Goal: Contribute content: Add original content to the website for others to see

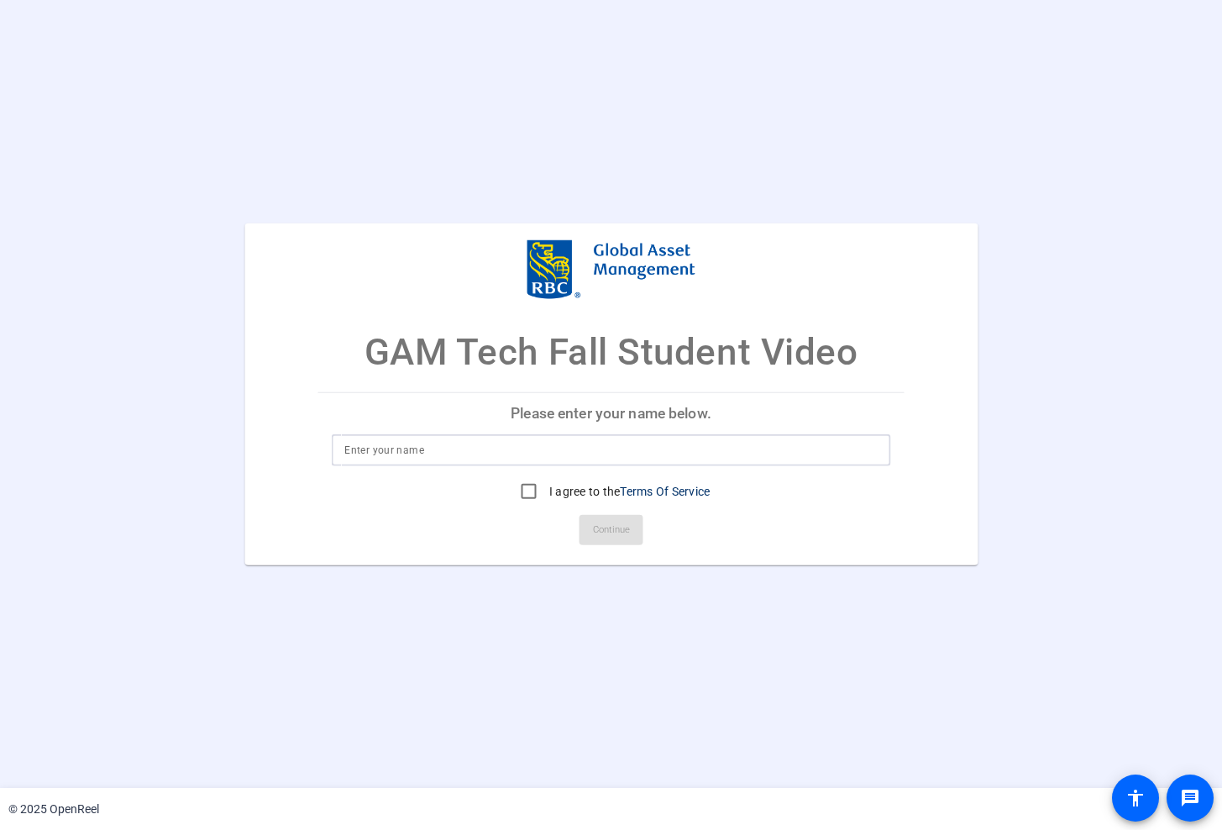
click at [597, 447] on input at bounding box center [610, 449] width 533 height 20
type input "Matthew Ramsoondar"
click at [597, 497] on label "I agree to the Terms Of Service" at bounding box center [628, 490] width 165 height 17
click at [546, 497] on input "I agree to the Terms Of Service" at bounding box center [529, 491] width 34 height 34
checkbox input "true"
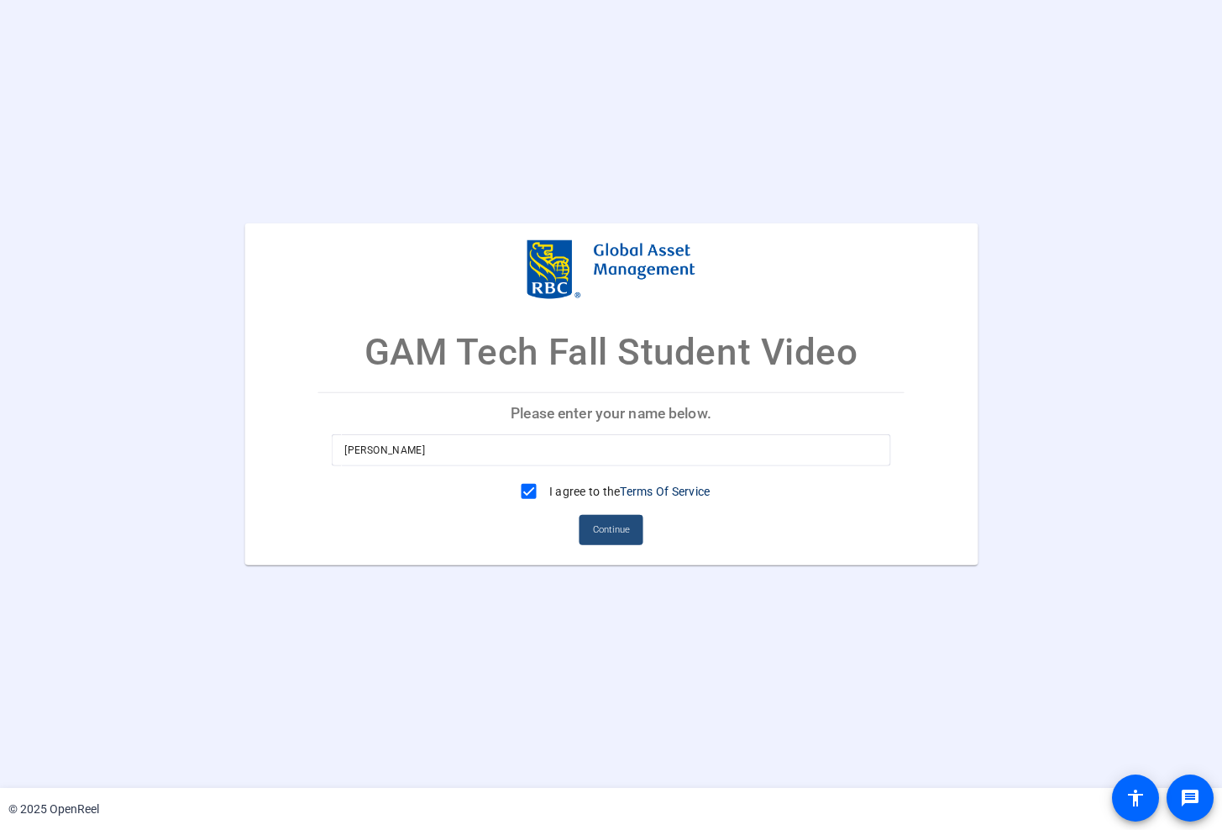
click at [600, 529] on span "Continue" at bounding box center [611, 529] width 37 height 25
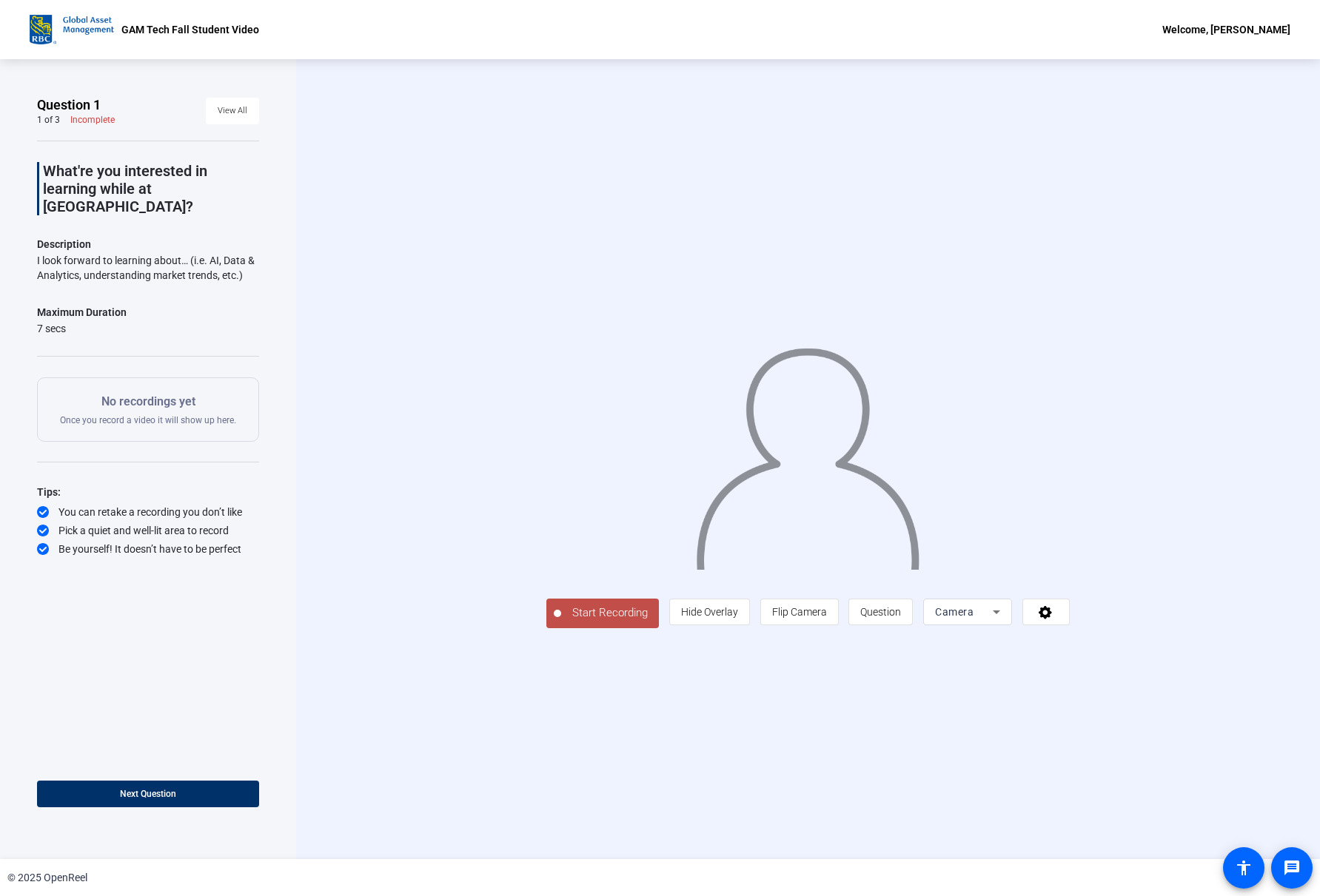
click at [577, 612] on span "Start Recording" at bounding box center [610, 612] width 98 height 17
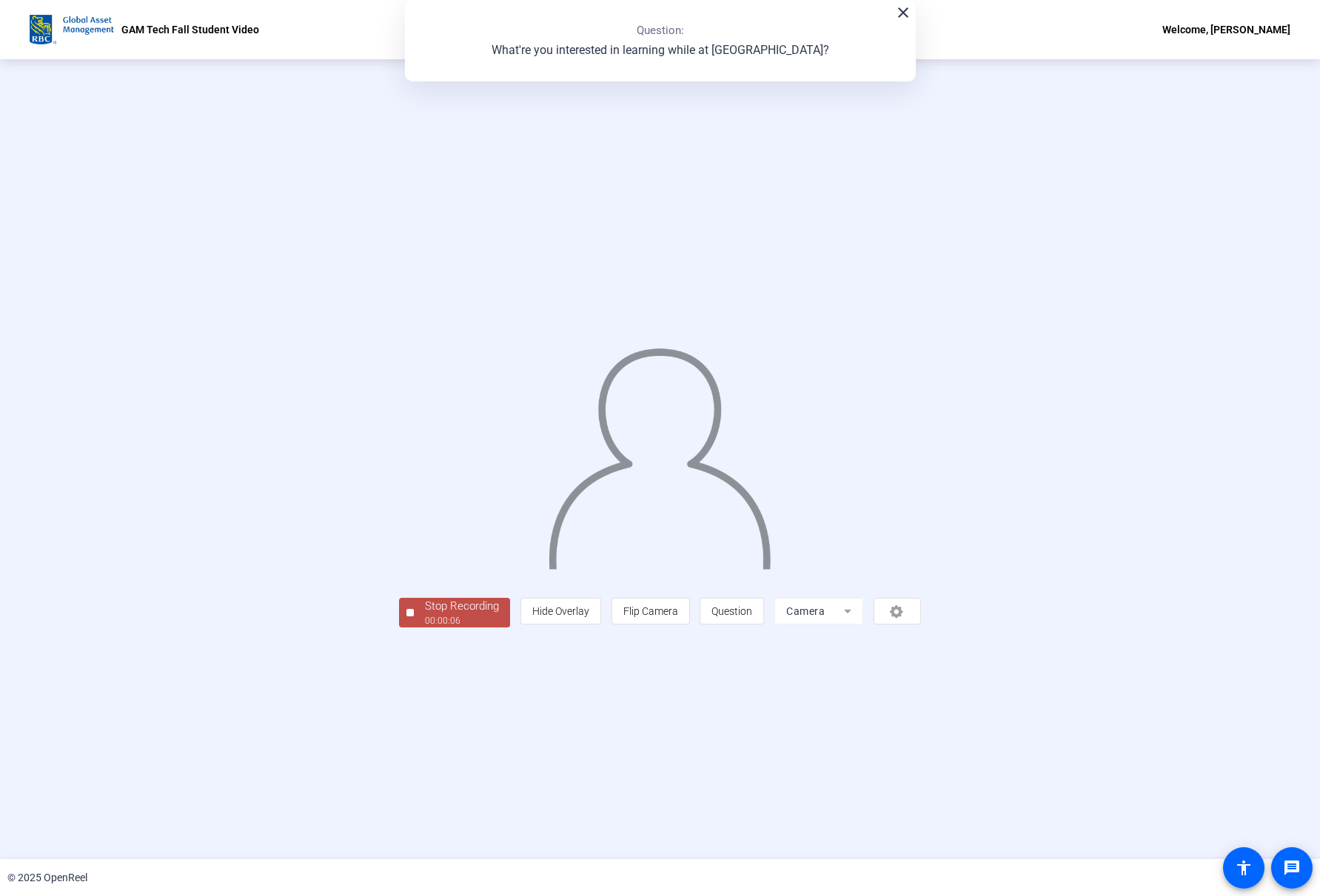
click at [489, 608] on div "Stop Recording" at bounding box center [462, 606] width 74 height 17
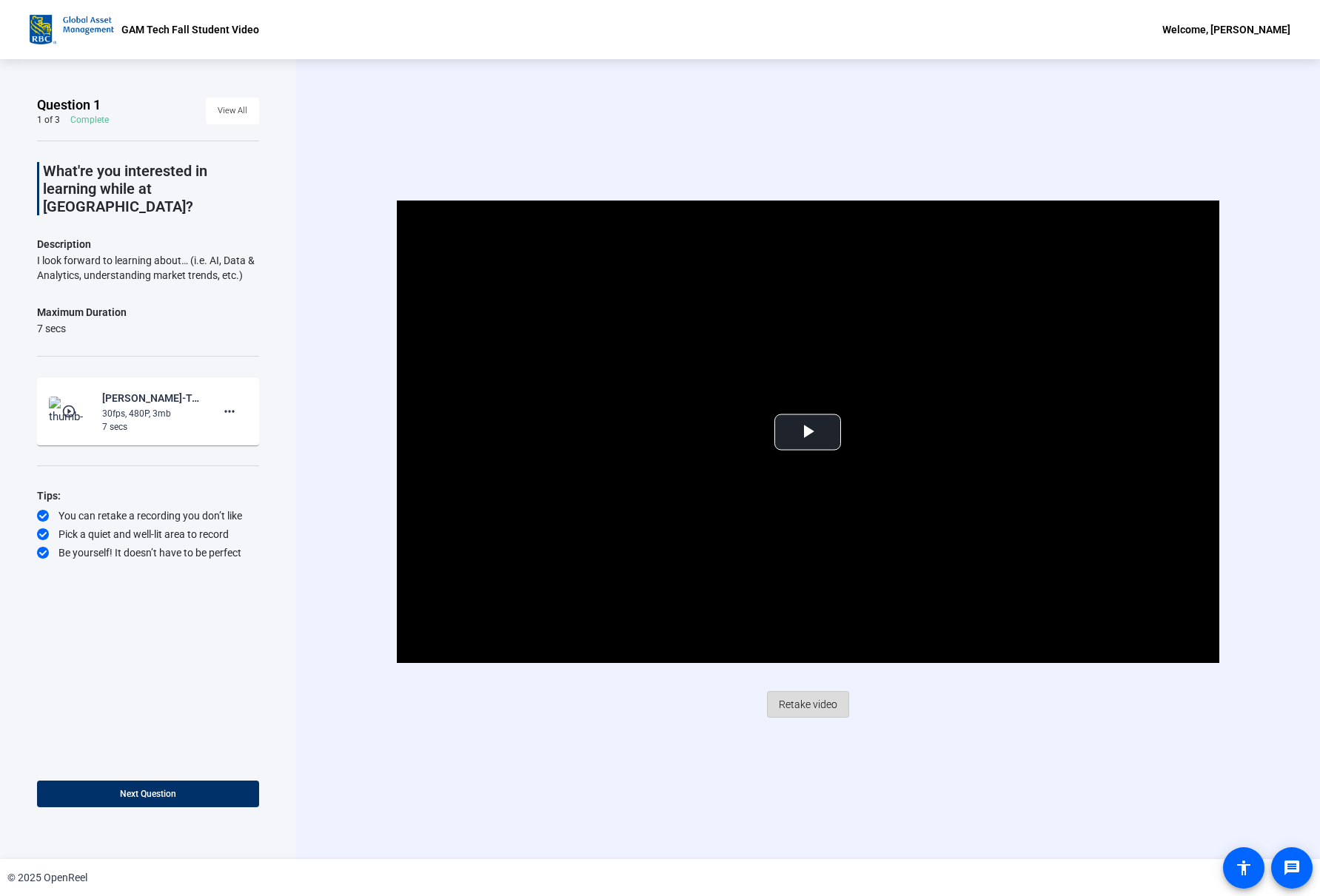
click at [805, 705] on span "Retake video" at bounding box center [808, 705] width 58 height 28
click at [819, 705] on span "Retake video" at bounding box center [808, 705] width 58 height 28
click at [811, 700] on span "Retake video" at bounding box center [808, 705] width 58 height 28
click at [830, 715] on span "Retake video" at bounding box center [808, 705] width 58 height 28
click at [807, 433] on span "Video Player" at bounding box center [807, 433] width 0 height 0
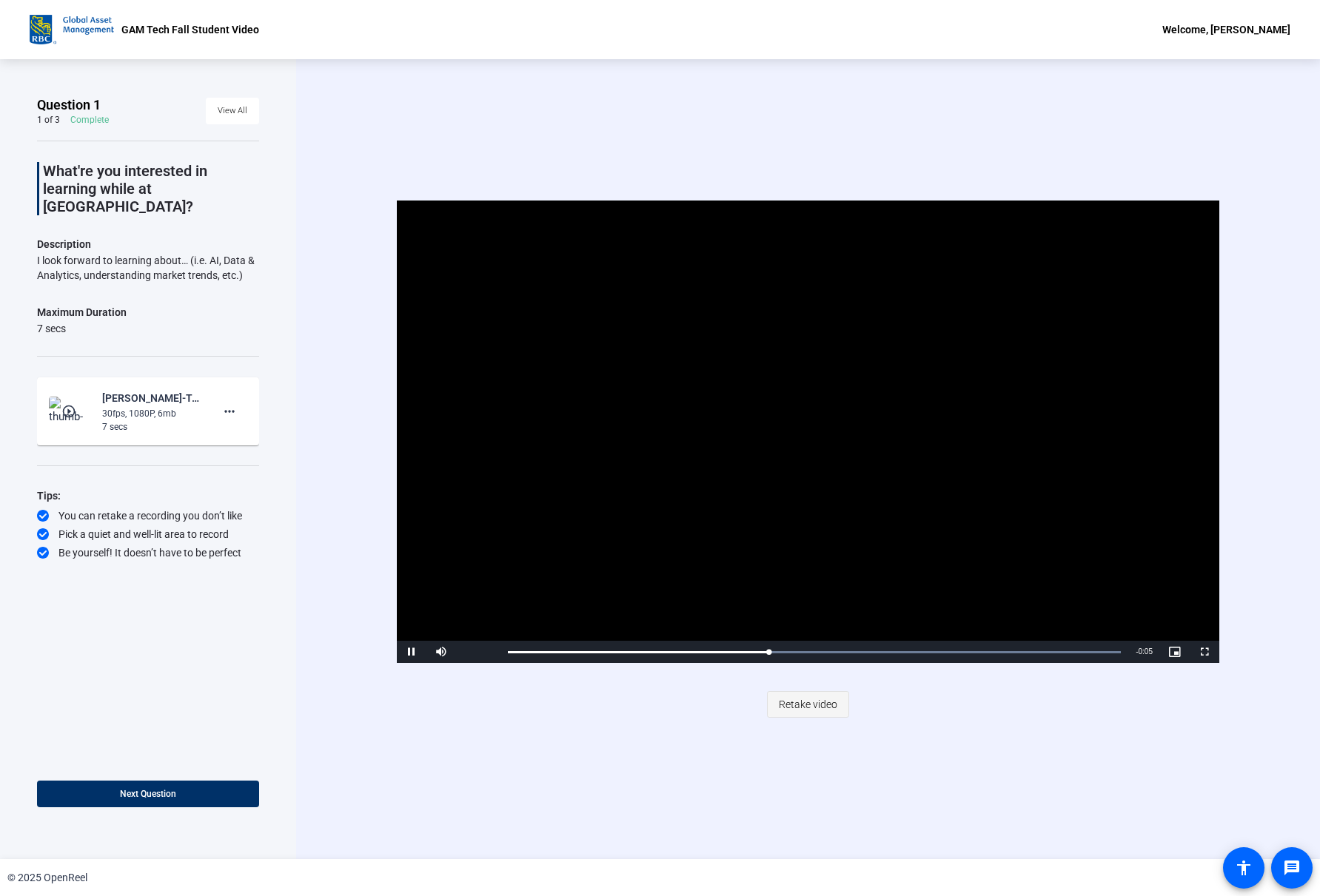
click at [801, 702] on span "Retake video" at bounding box center [808, 705] width 58 height 28
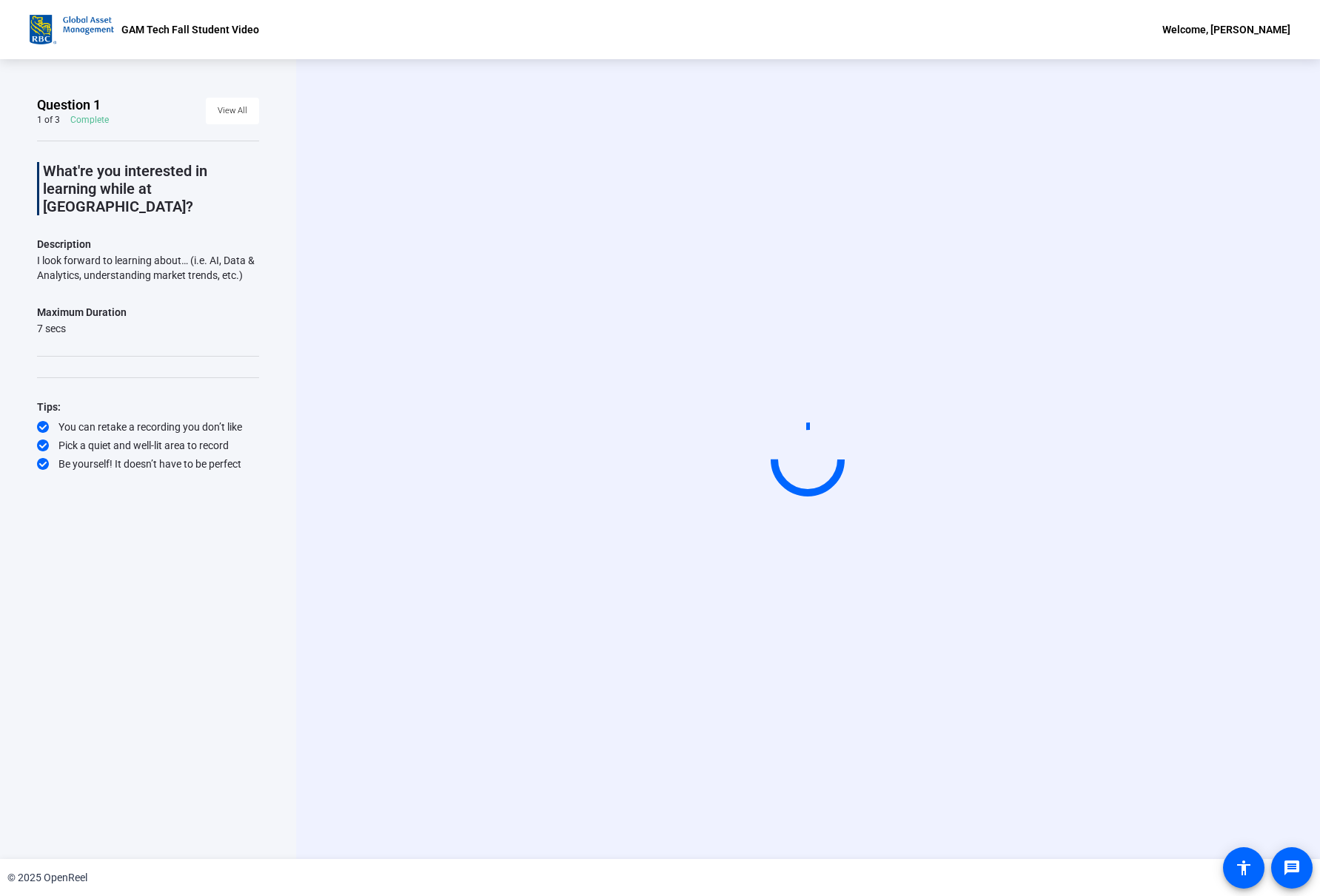
click at [779, 441] on circle at bounding box center [808, 459] width 72 height 72
click at [760, 423] on video at bounding box center [807, 459] width 222 height 125
click at [816, 465] on circle at bounding box center [808, 459] width 72 height 72
click at [816, 464] on div at bounding box center [807, 460] width 74 height 74
click at [816, 464] on circle at bounding box center [808, 459] width 72 height 72
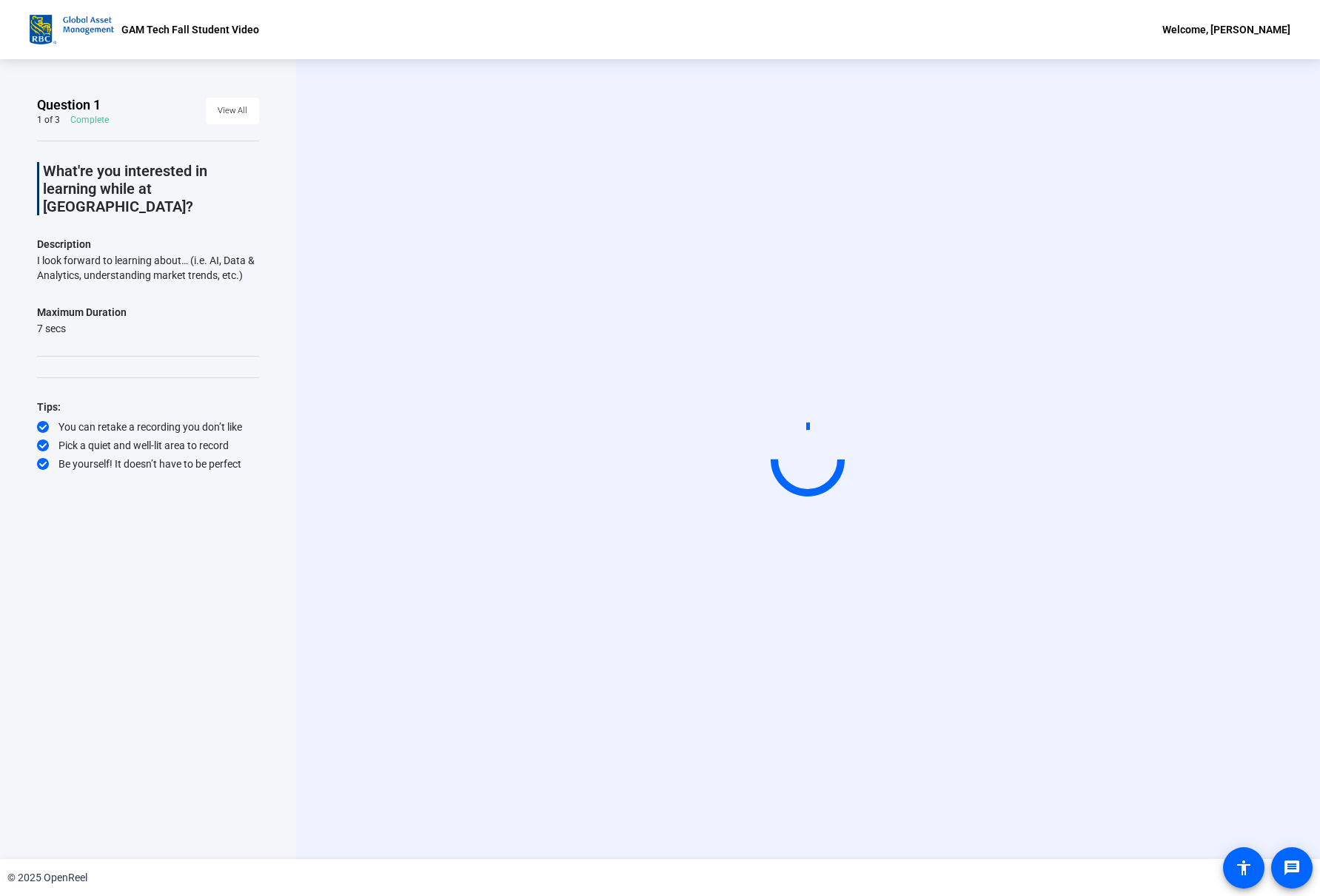
click at [816, 464] on circle at bounding box center [808, 459] width 72 height 72
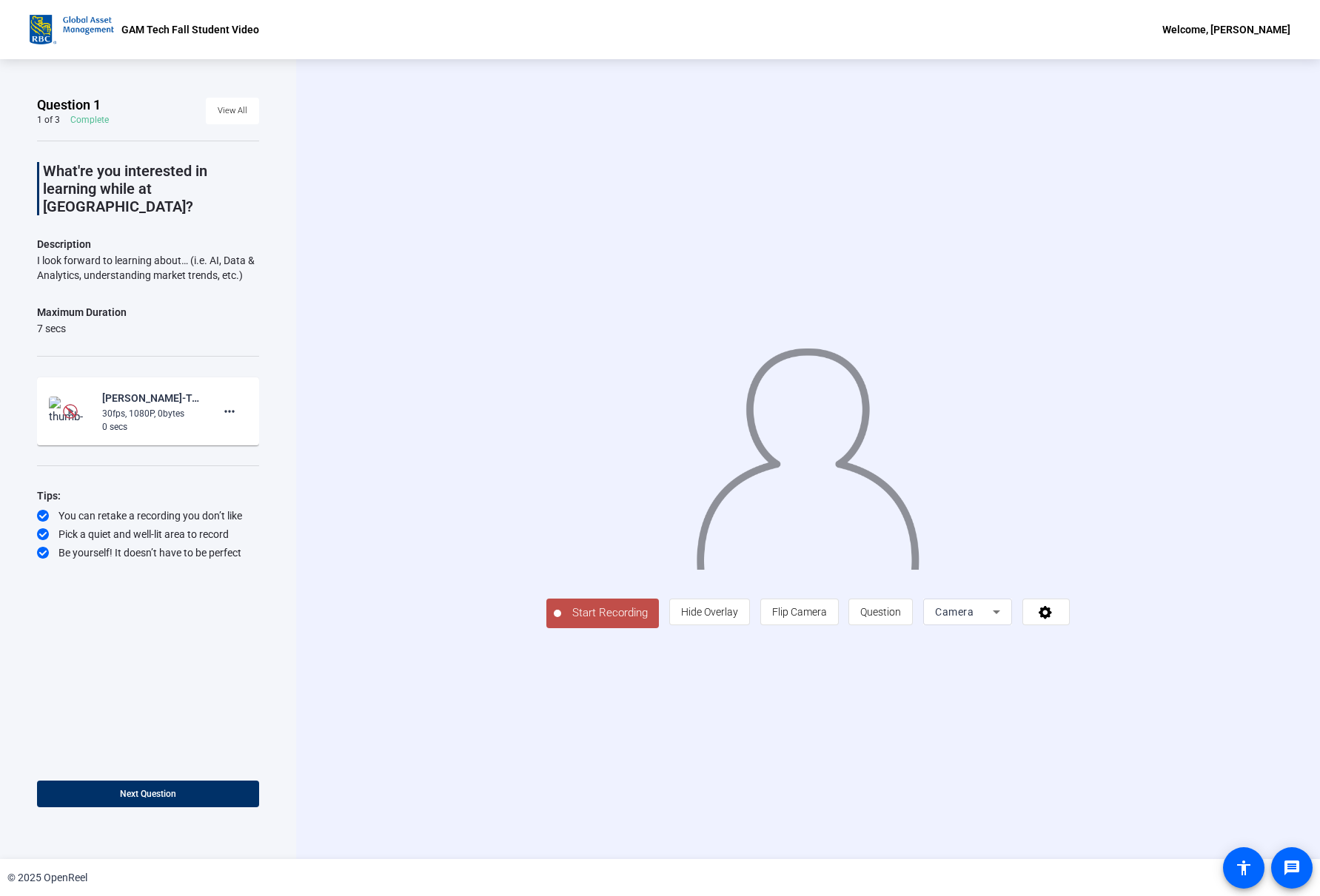
click at [125, 407] on div "30fps, 1080P, 0bytes" at bounding box center [152, 413] width 100 height 13
click at [233, 403] on mat-icon "more_horiz" at bounding box center [229, 411] width 18 height 18
click at [140, 401] on div at bounding box center [660, 448] width 1320 height 896
click at [40, 390] on mat-card-content "Matthew Ramsoondar-Tech town hall 2025-GAM Tech Fall Student Video-175855186616…" at bounding box center [148, 411] width 222 height 68
click at [73, 404] on img at bounding box center [70, 411] width 15 height 15
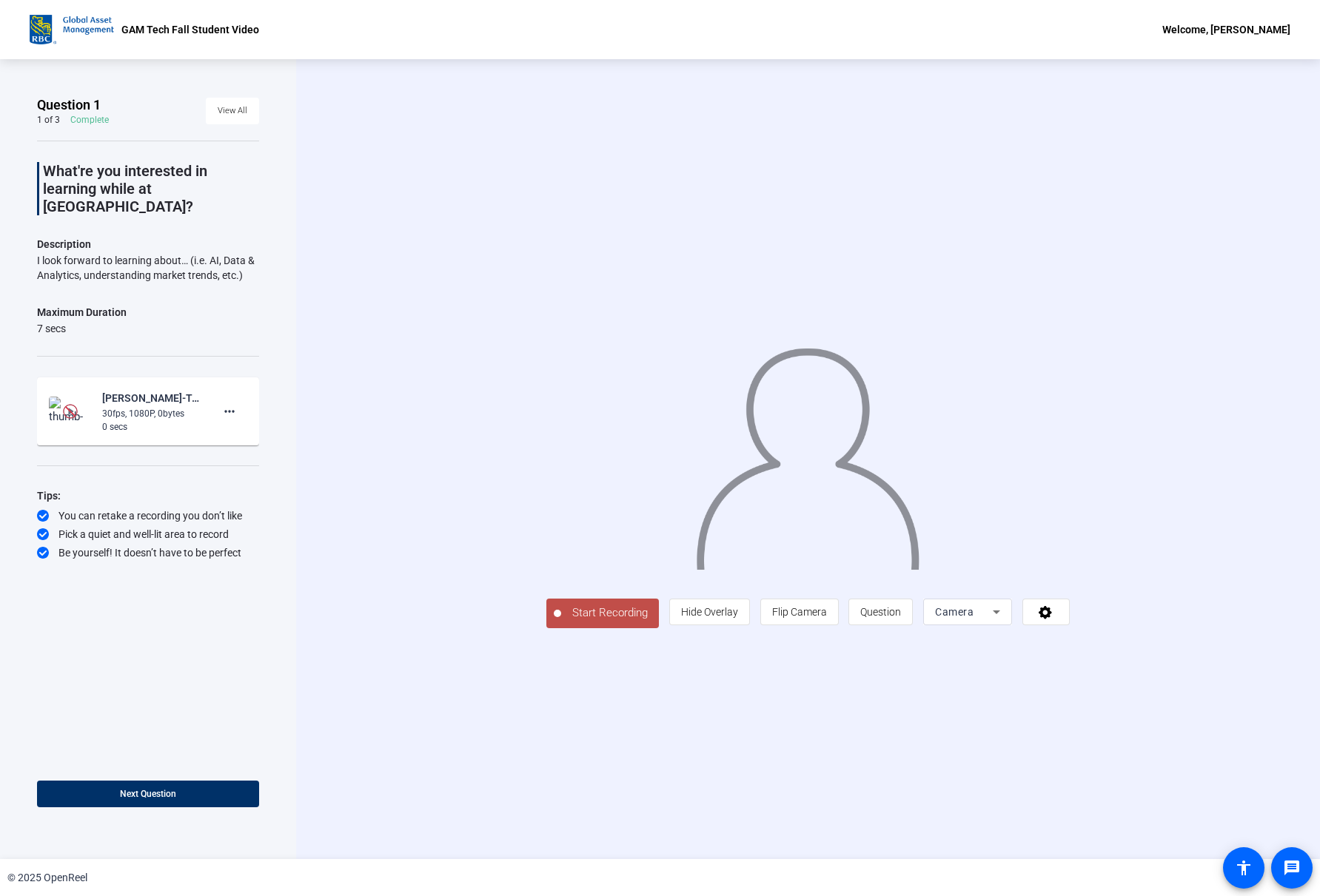
click at [65, 404] on img at bounding box center [70, 411] width 15 height 15
click at [141, 389] on div "Matthew Ramsoondar-Tech town hall 2025-GAM Tech Fall Student Video-175855186616…" at bounding box center [152, 398] width 100 height 18
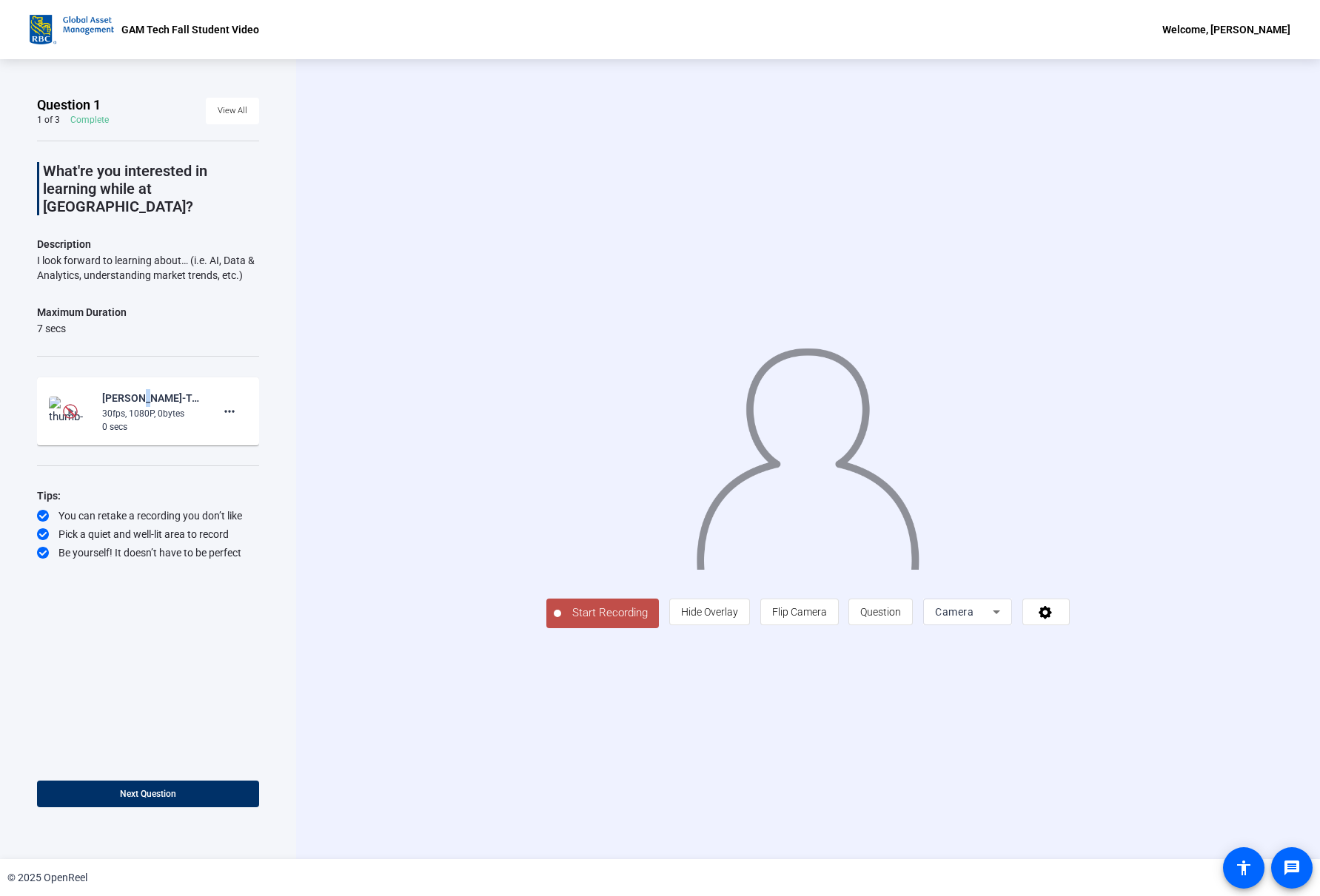
click at [141, 389] on div "Matthew Ramsoondar-Tech town hall 2025-GAM Tech Fall Student Video-175855186616…" at bounding box center [152, 398] width 100 height 18
click at [232, 403] on mat-icon "more_horiz" at bounding box center [229, 411] width 18 height 18
click at [238, 434] on span "Retake" at bounding box center [253, 442] width 59 height 18
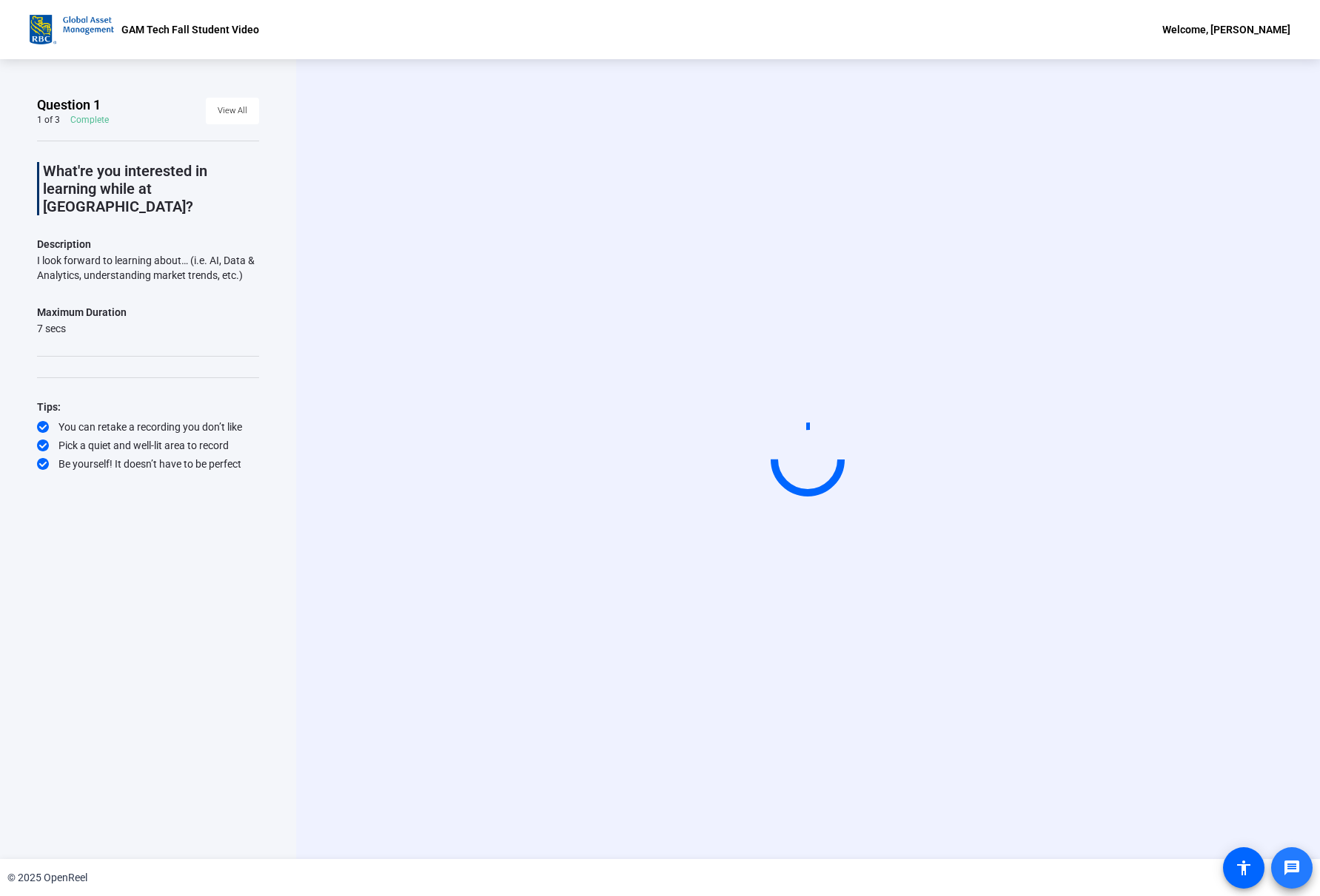
click at [1282, 870] on link "message" at bounding box center [1291, 868] width 41 height 41
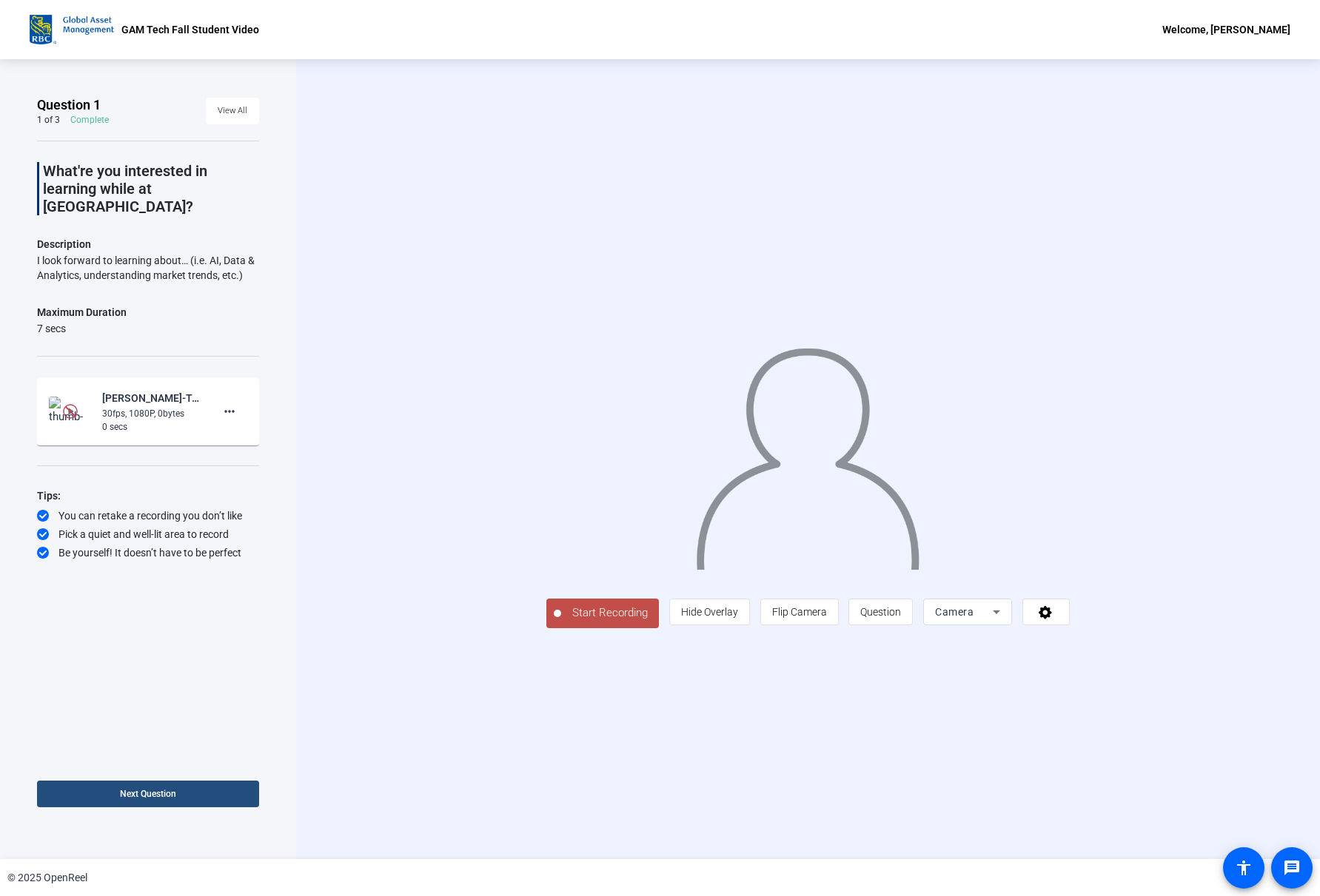
click at [200, 785] on span at bounding box center [148, 794] width 222 height 35
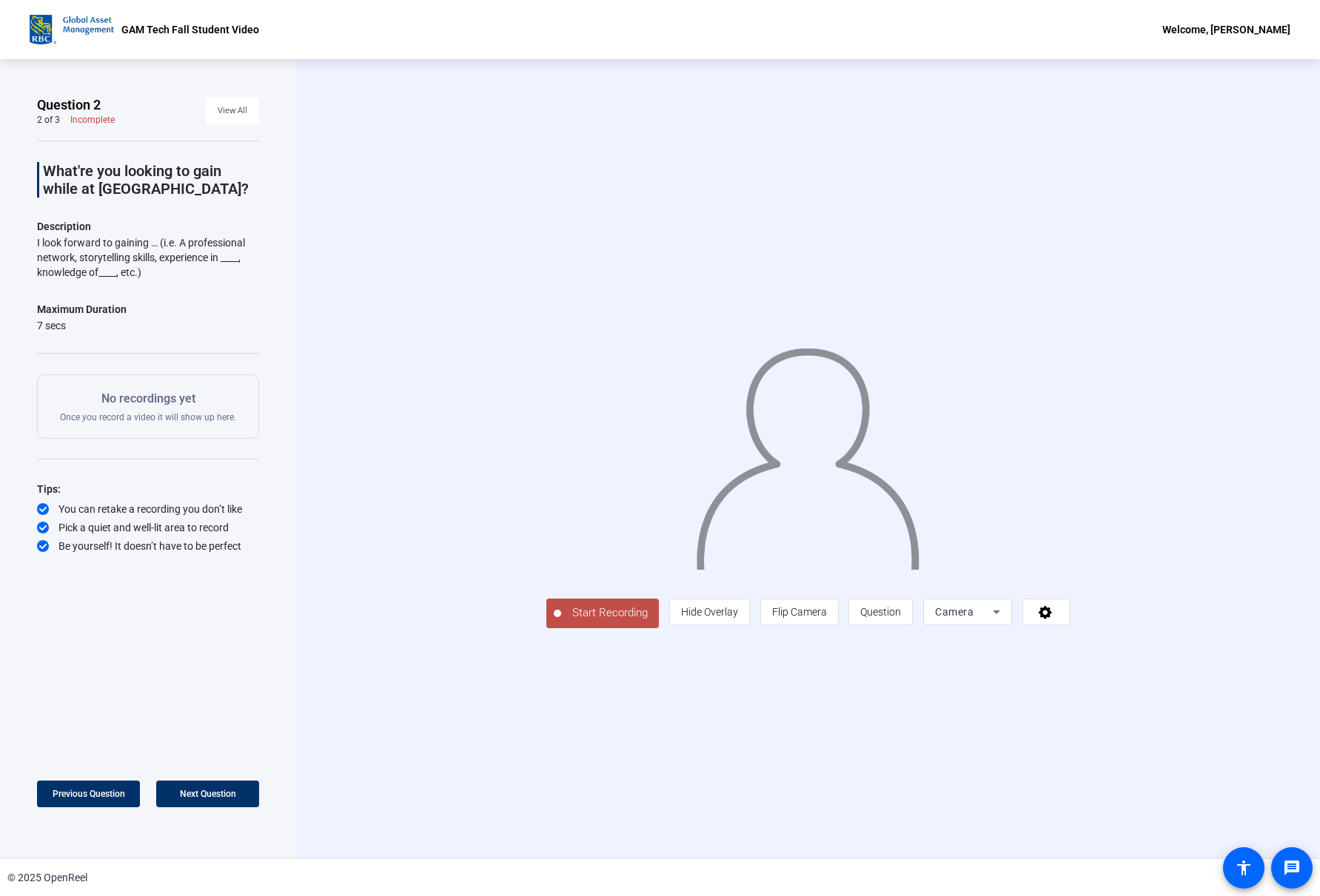
click at [561, 622] on span "Start Recording" at bounding box center [610, 612] width 98 height 17
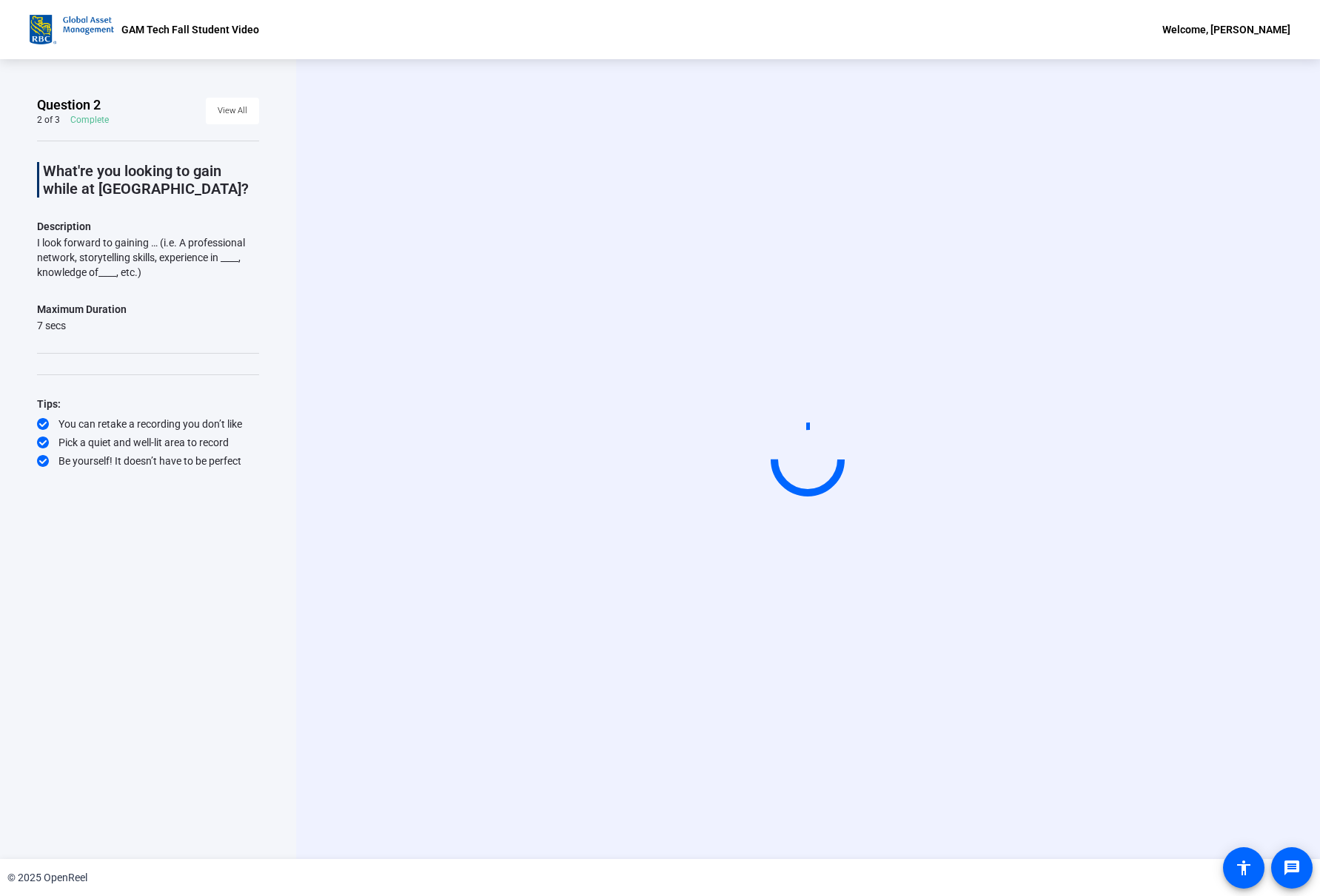
click at [145, 106] on div "Question 2 2 of 3 Complete View All" at bounding box center [148, 111] width 222 height 30
click at [245, 122] on span "View All" at bounding box center [233, 110] width 30 height 22
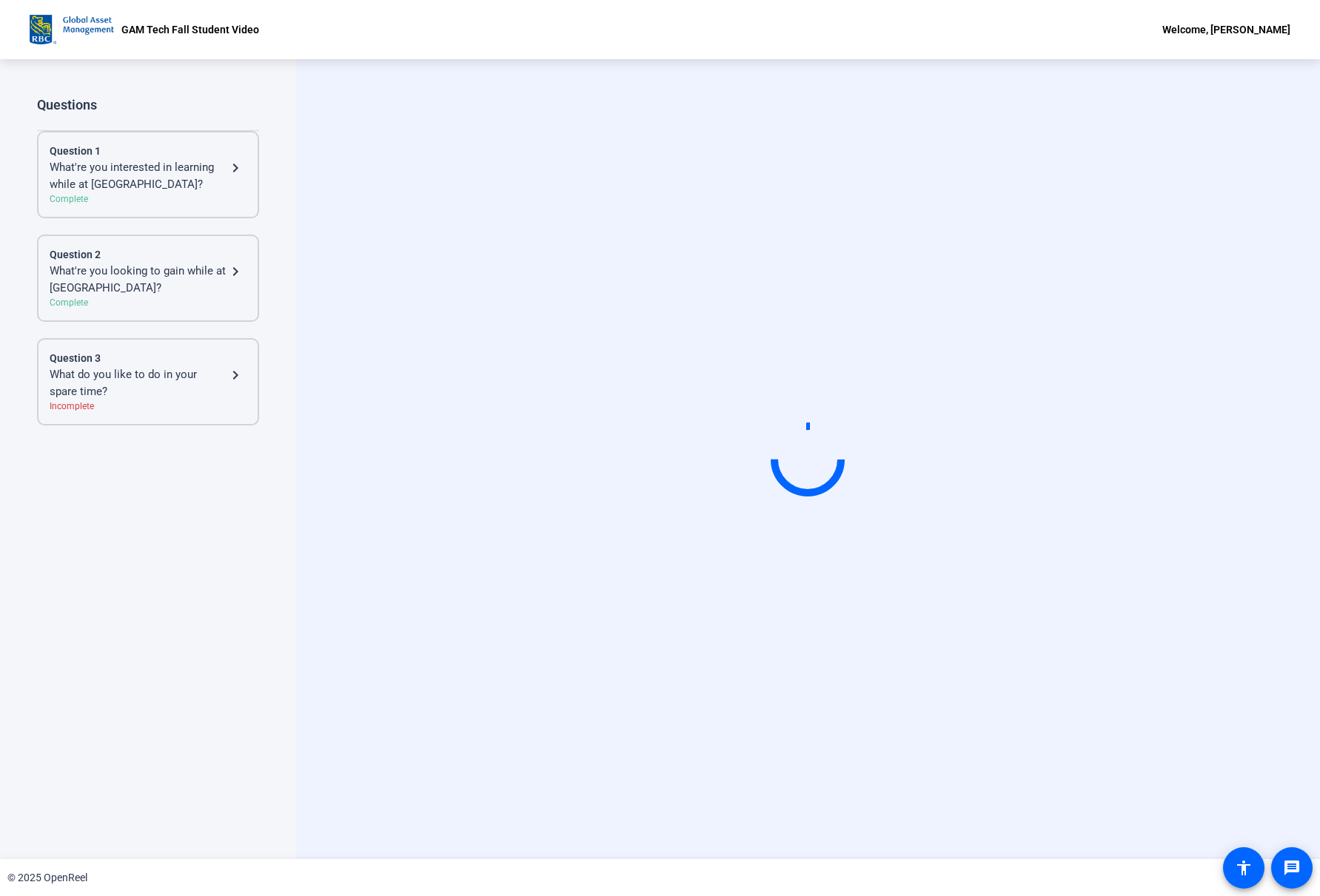
click at [205, 371] on div "What do you like to do in your spare time?" at bounding box center [137, 383] width 177 height 33
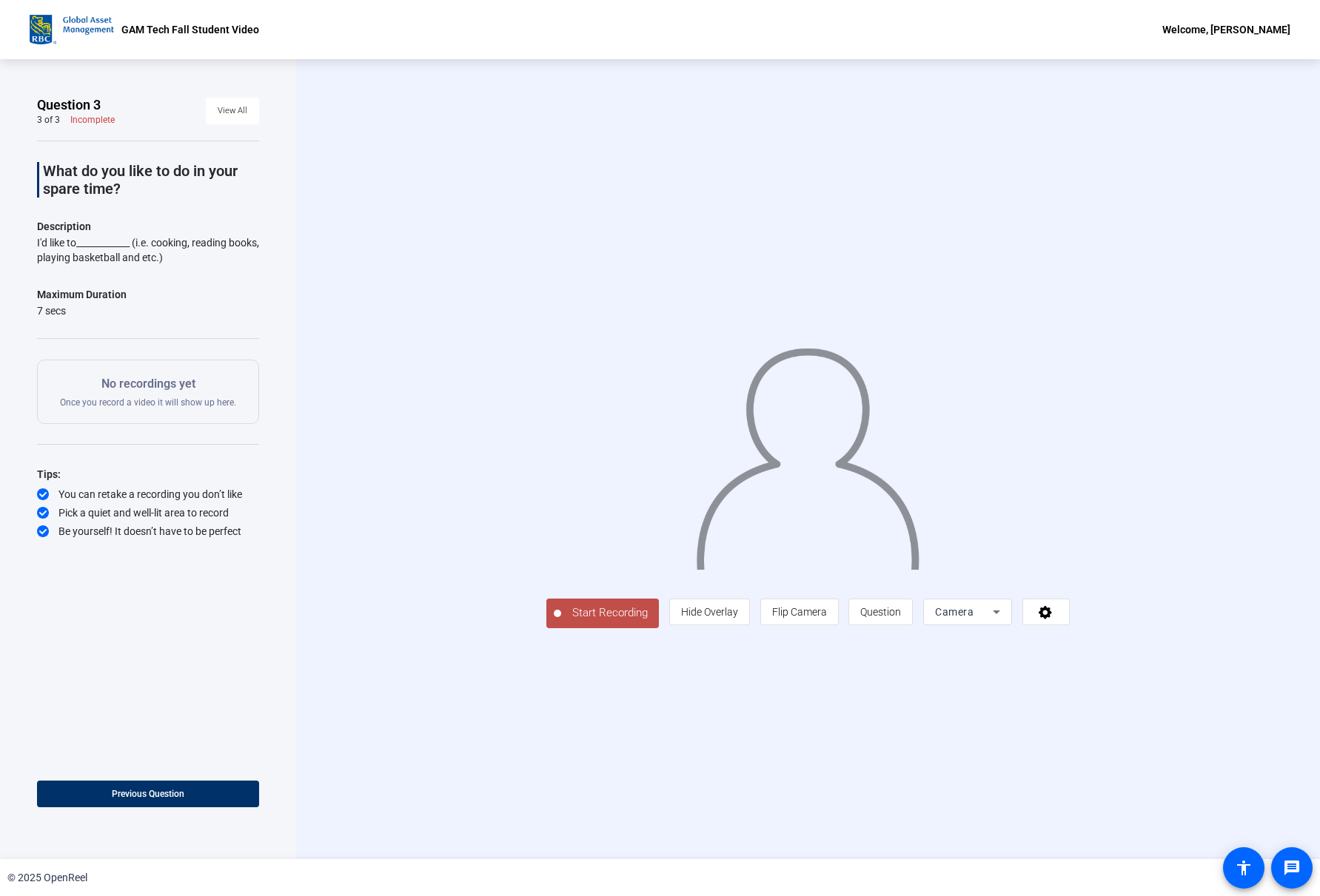
click at [561, 622] on span "Start Recording" at bounding box center [610, 612] width 98 height 17
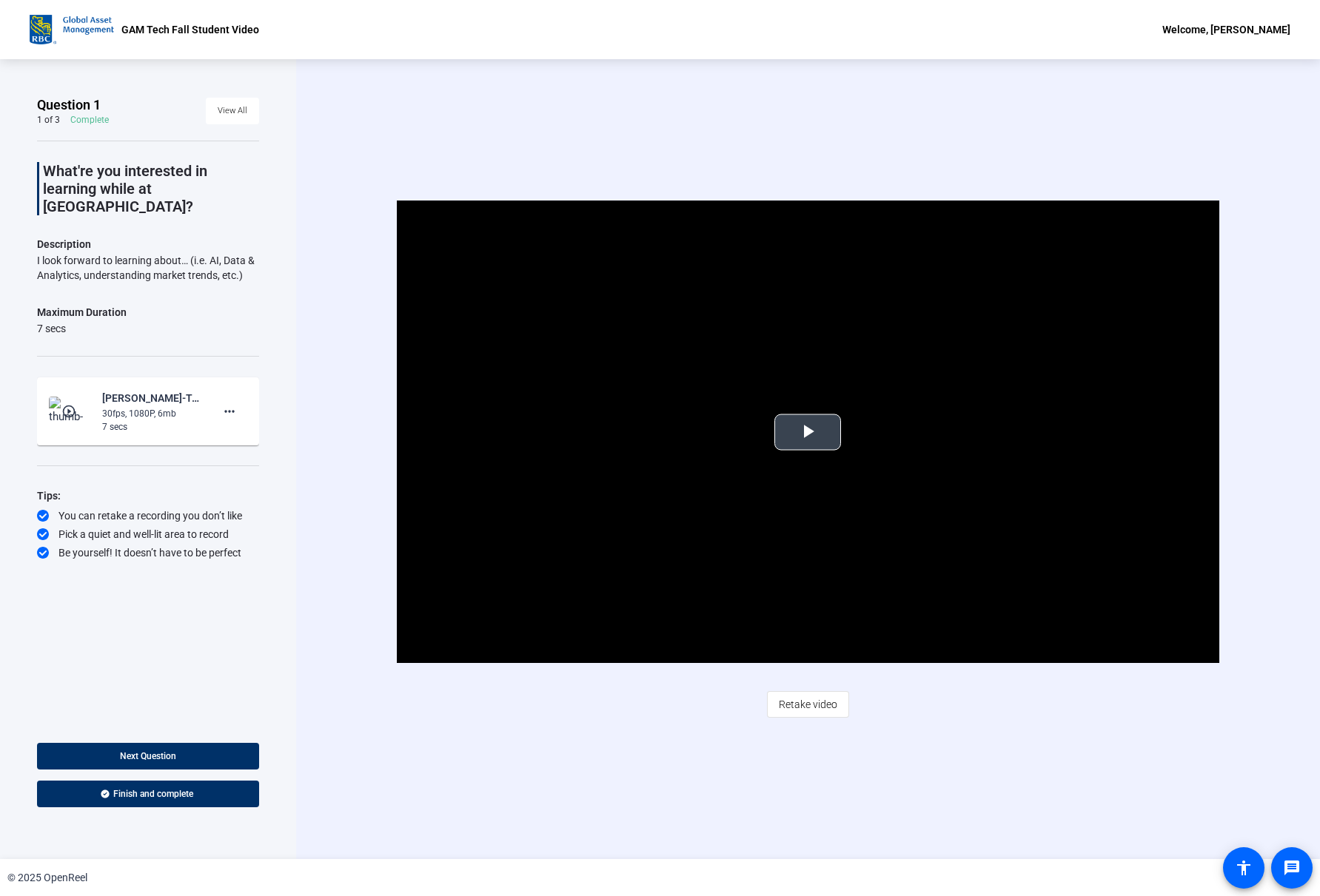
click at [790, 448] on button "Play Video" at bounding box center [808, 432] width 67 height 36
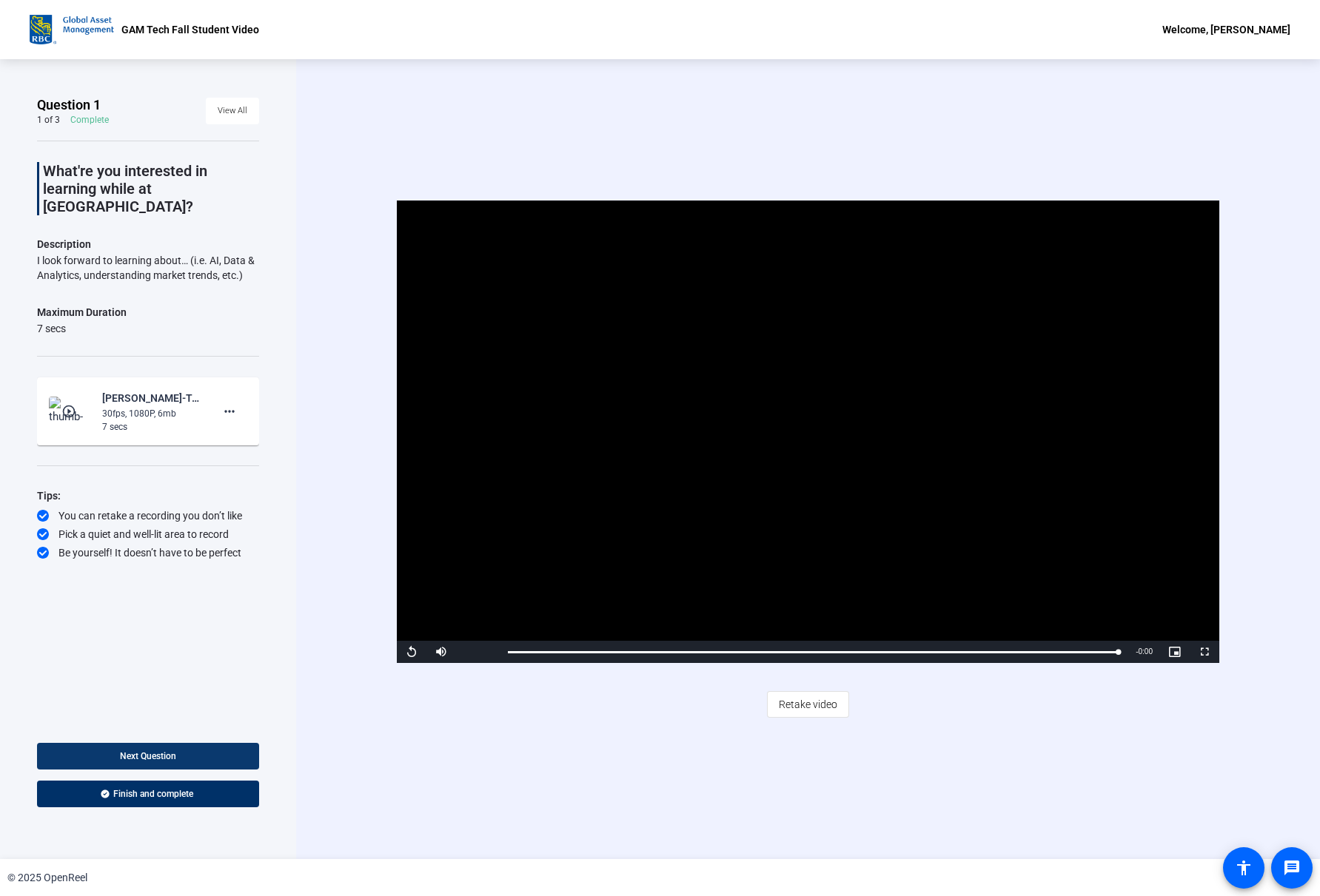
click at [183, 760] on span at bounding box center [148, 756] width 222 height 35
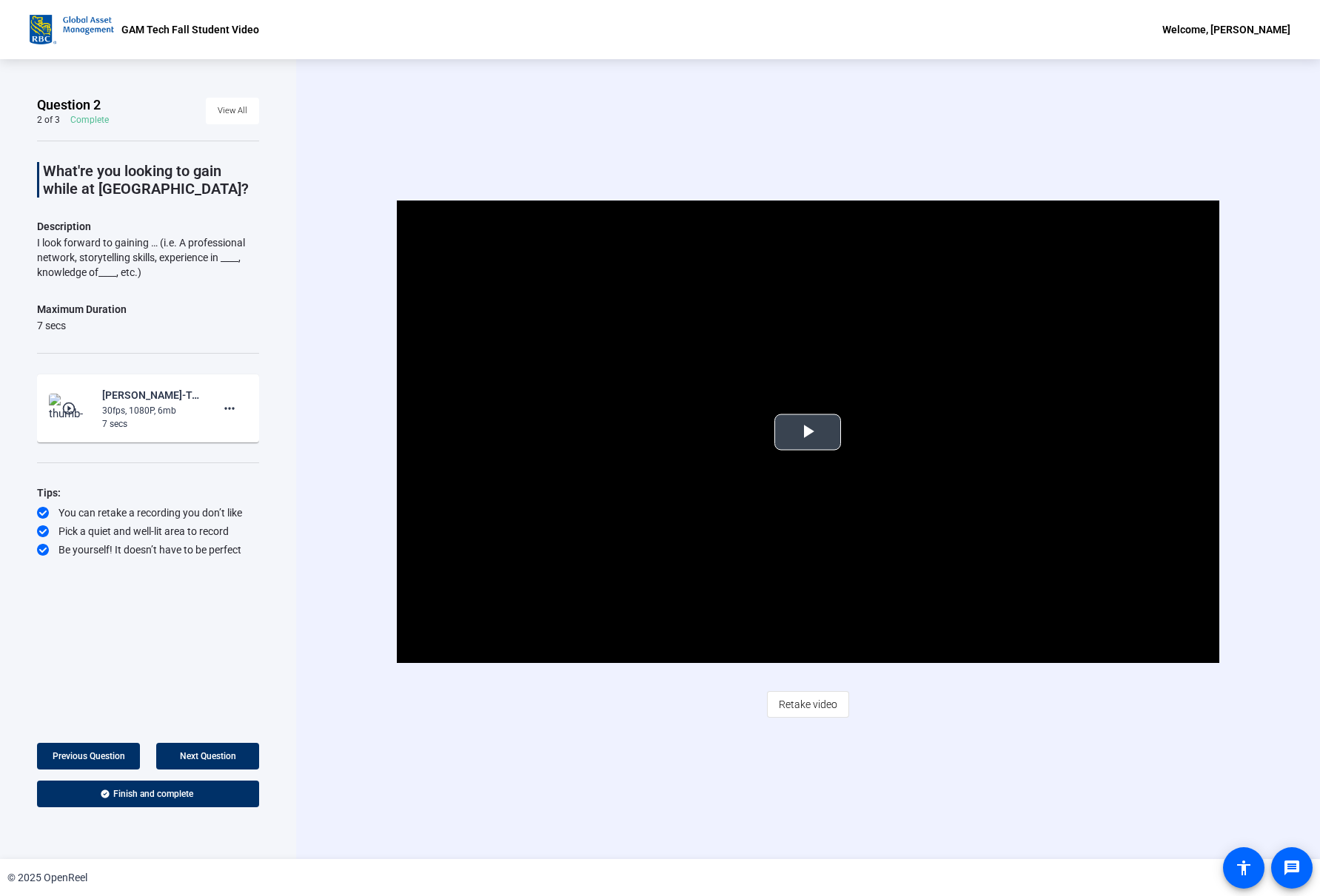
click at [807, 433] on span "Video Player" at bounding box center [807, 433] width 0 height 0
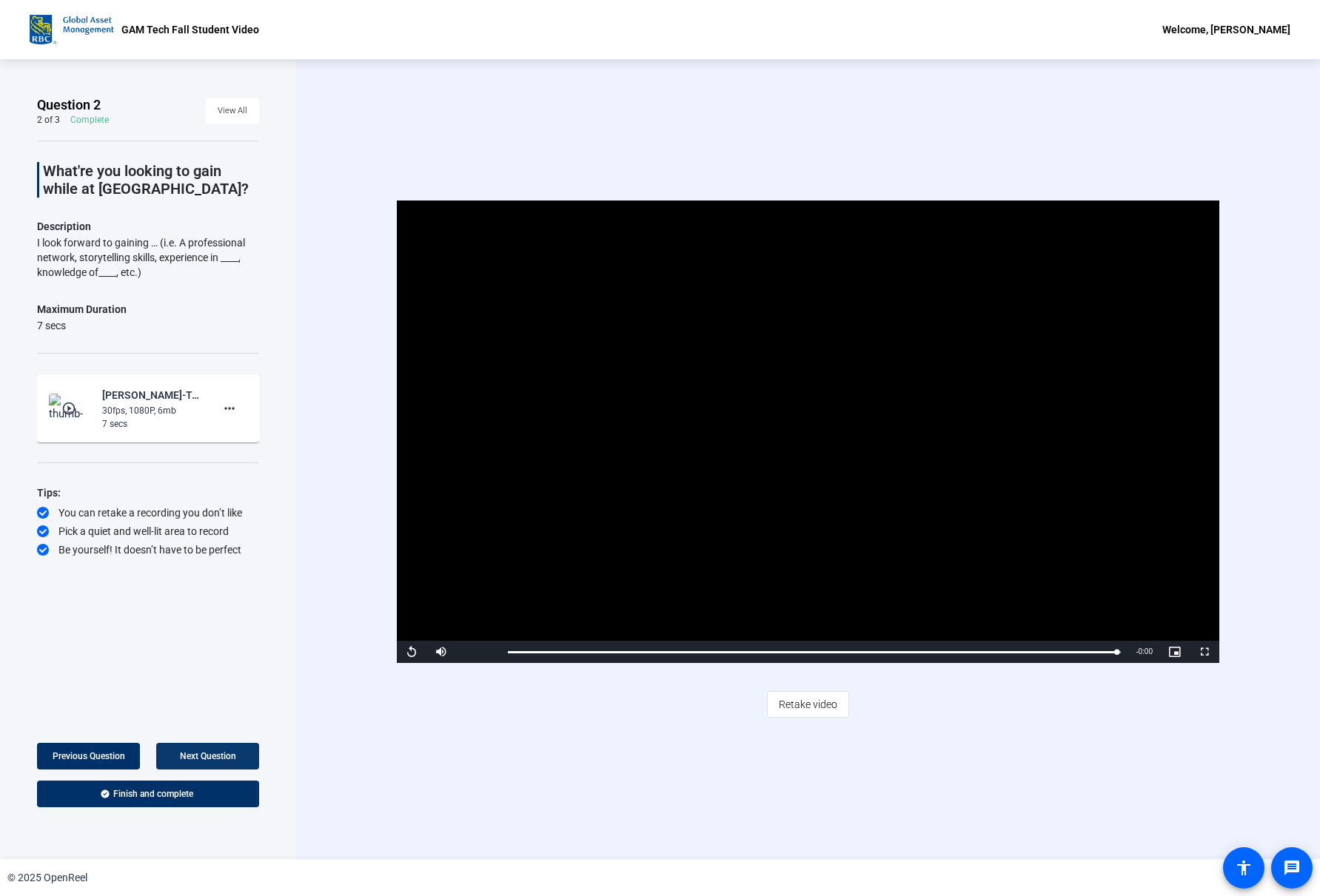
click at [241, 756] on span at bounding box center [207, 756] width 103 height 35
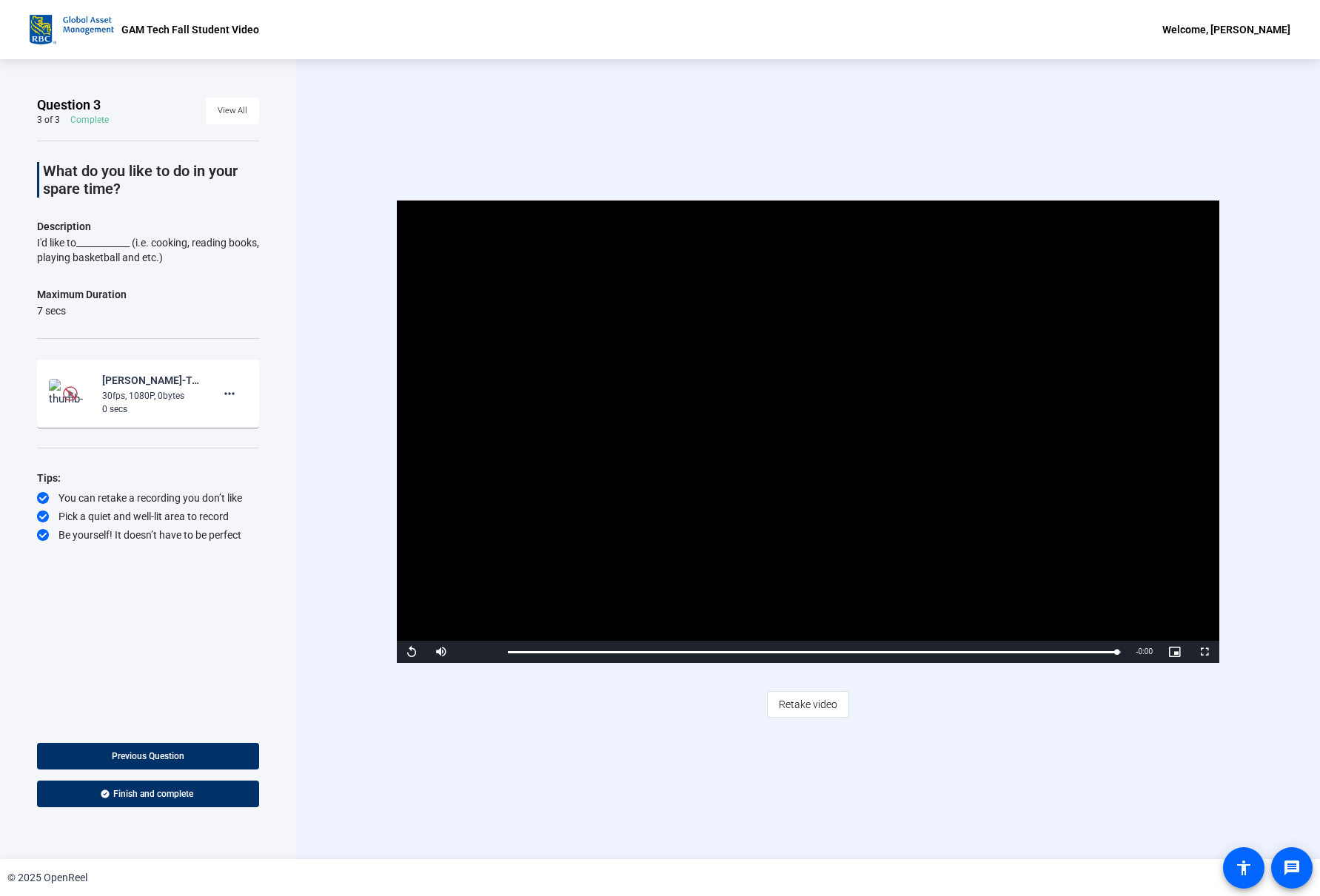
click at [637, 441] on video "Video Player" at bounding box center [807, 432] width 822 height 463
click at [192, 748] on span at bounding box center [148, 756] width 222 height 35
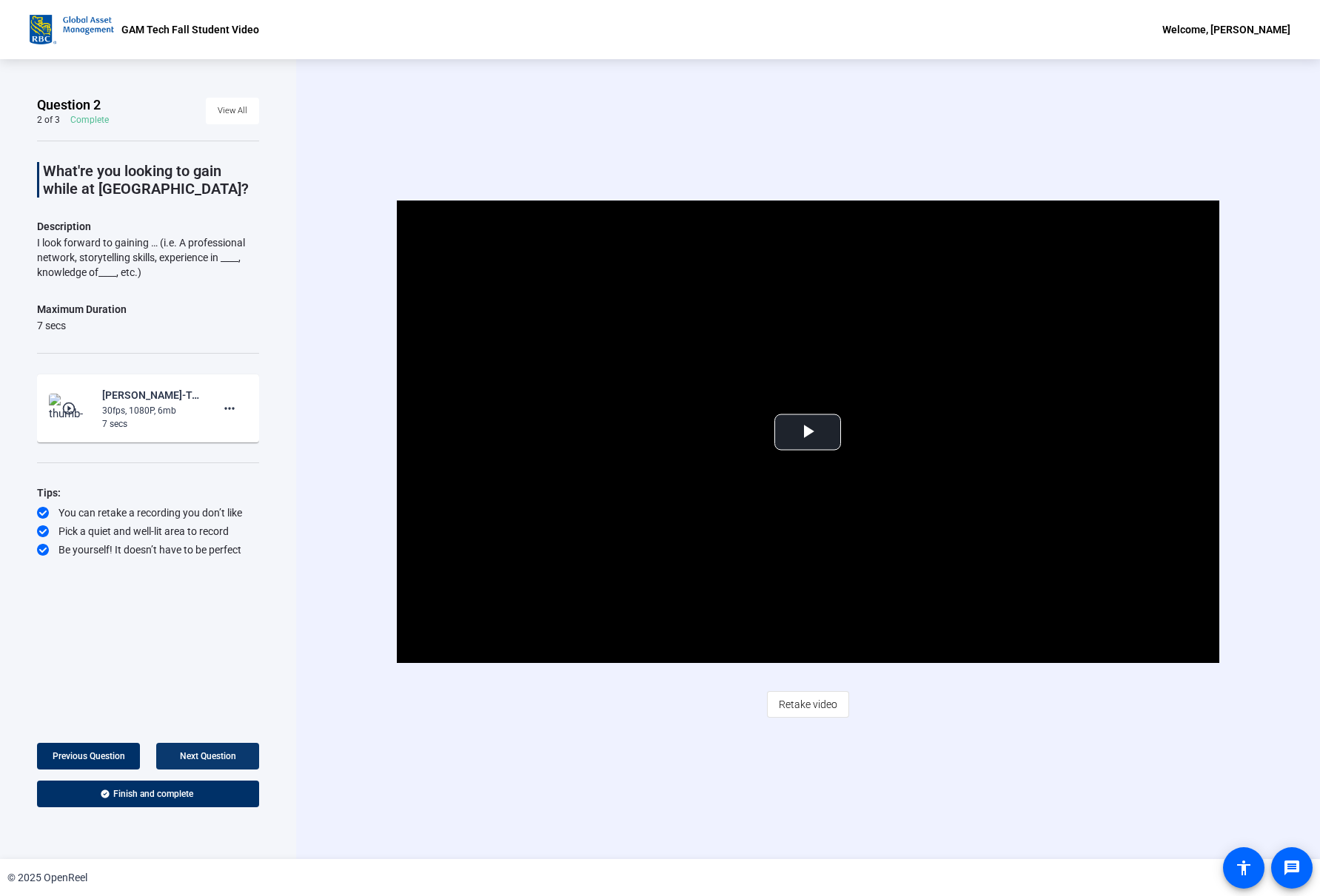
click at [207, 747] on span at bounding box center [207, 756] width 103 height 35
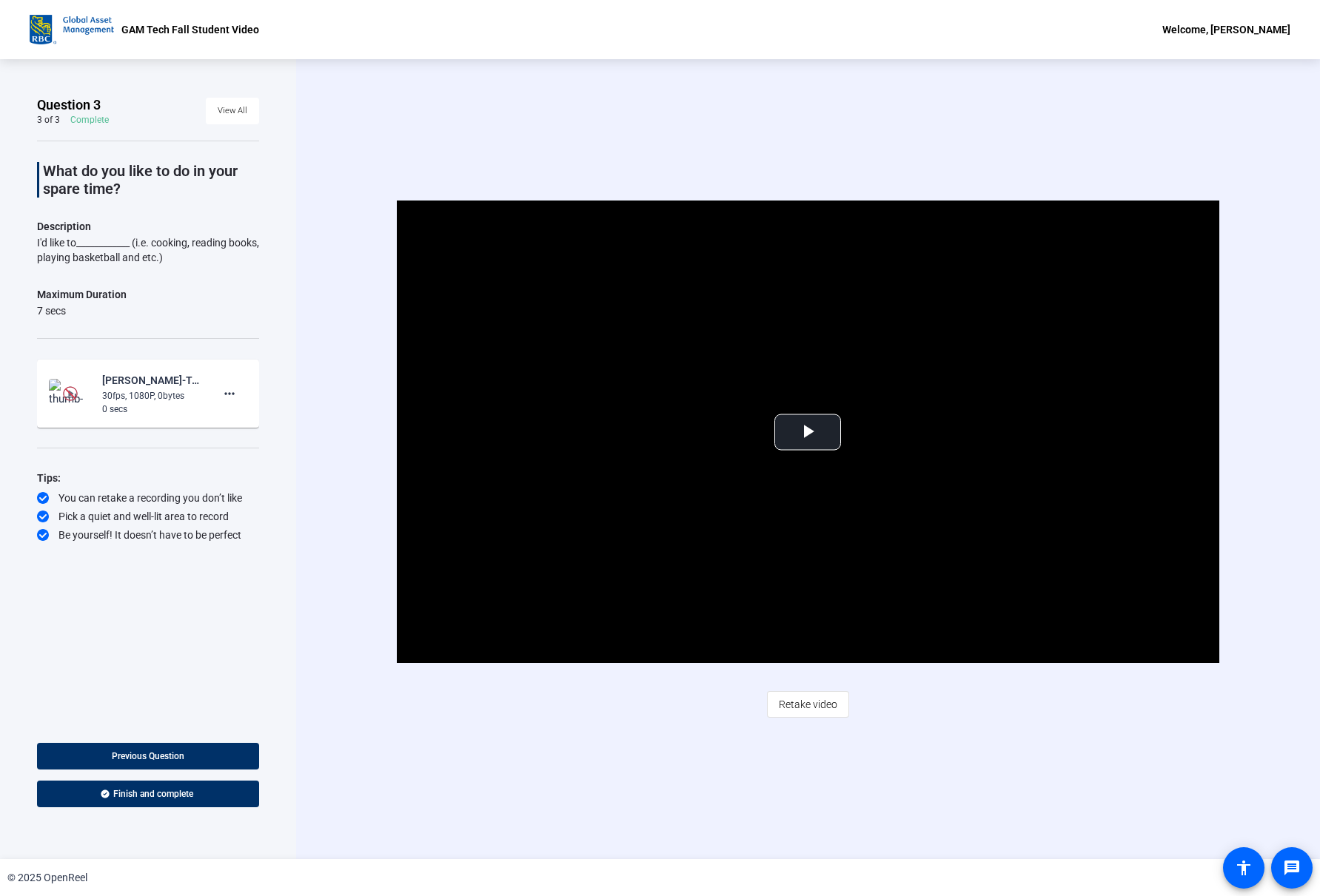
click at [108, 396] on div "30fps, 1080P, 0bytes" at bounding box center [152, 396] width 100 height 13
click at [699, 422] on video "Video Player" at bounding box center [807, 432] width 822 height 463
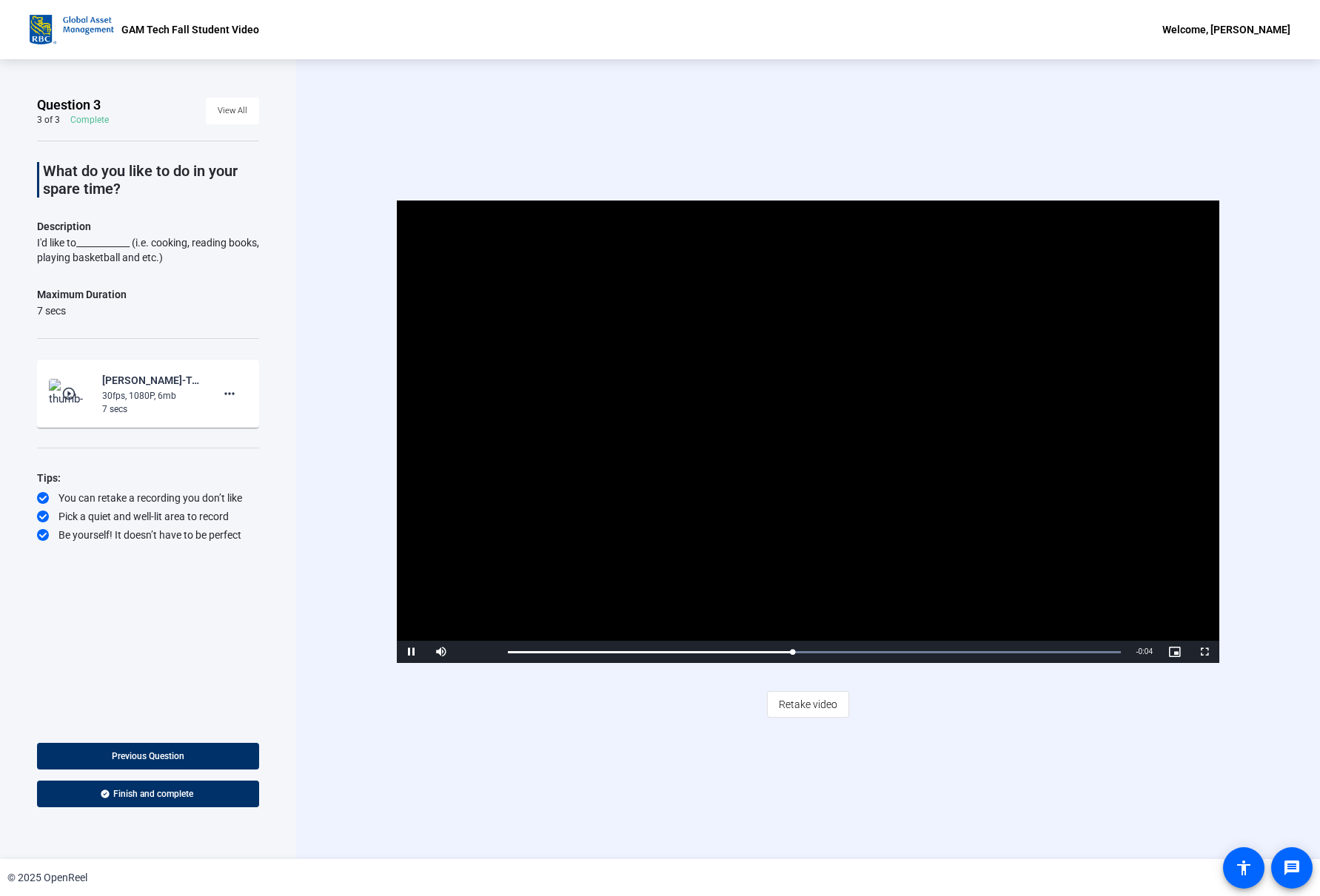
click at [69, 396] on mat-icon "play_circle_outline" at bounding box center [70, 393] width 18 height 15
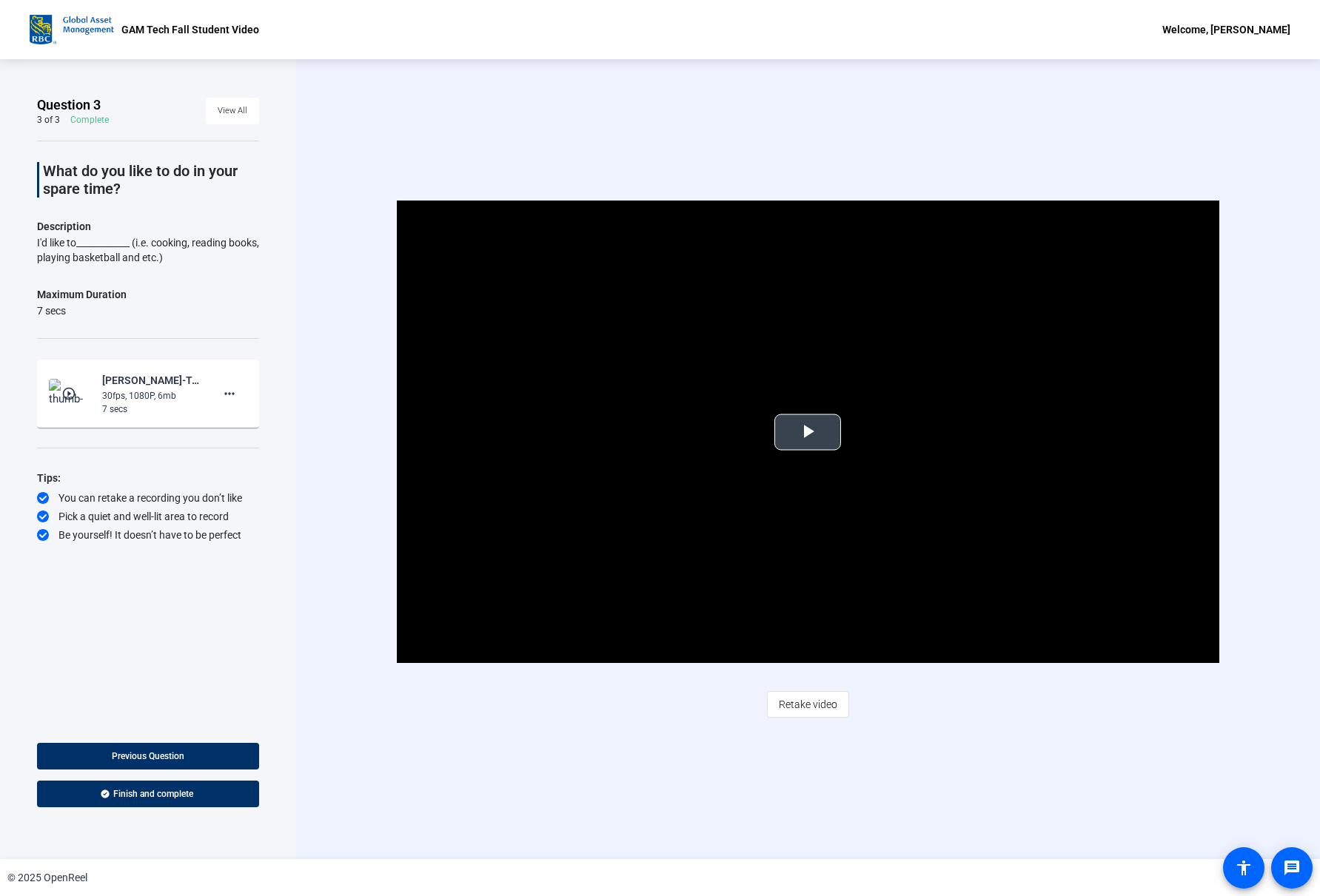
click at [789, 466] on video "Video Player" at bounding box center [807, 432] width 822 height 463
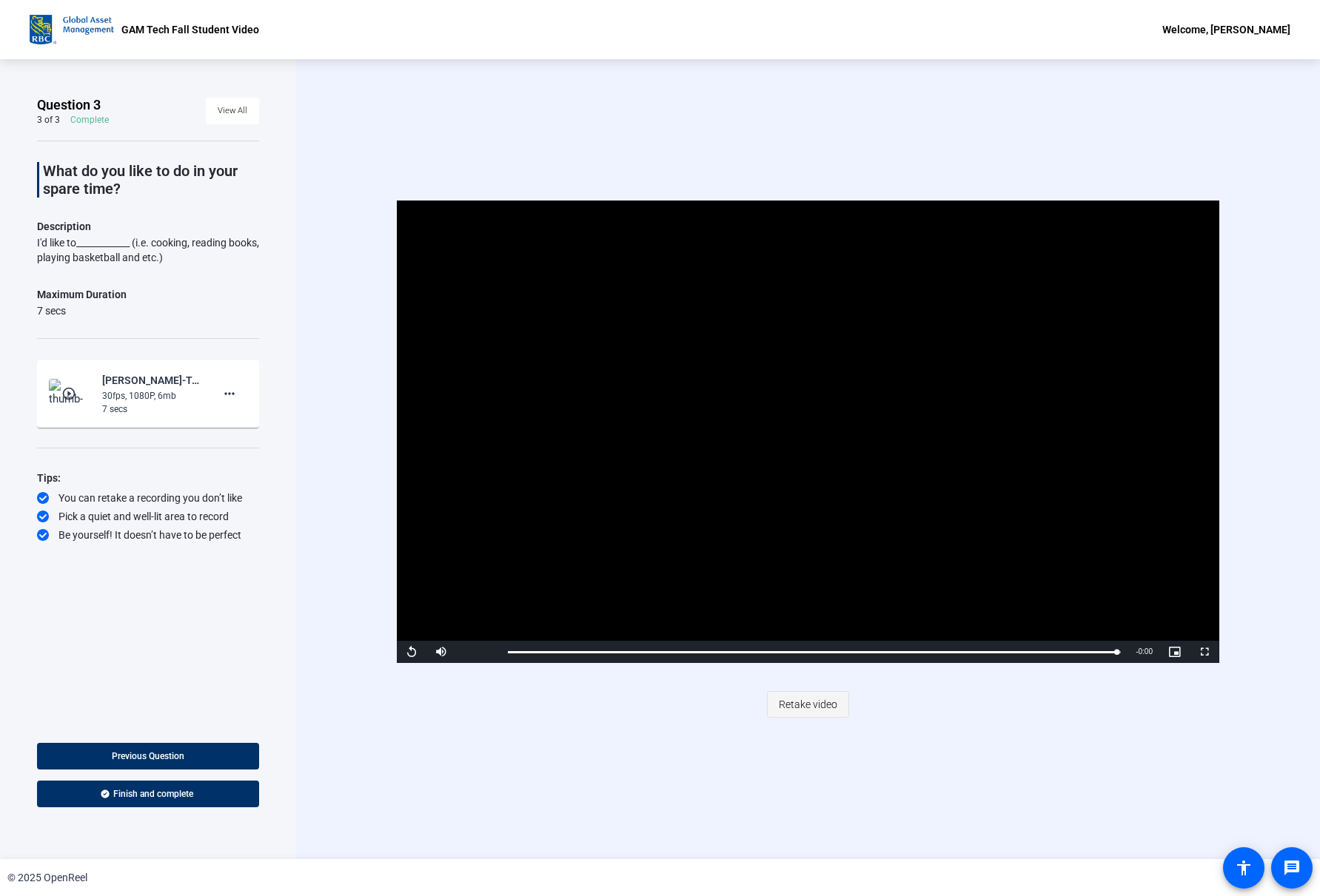
click at [815, 712] on span "Retake video" at bounding box center [808, 705] width 58 height 28
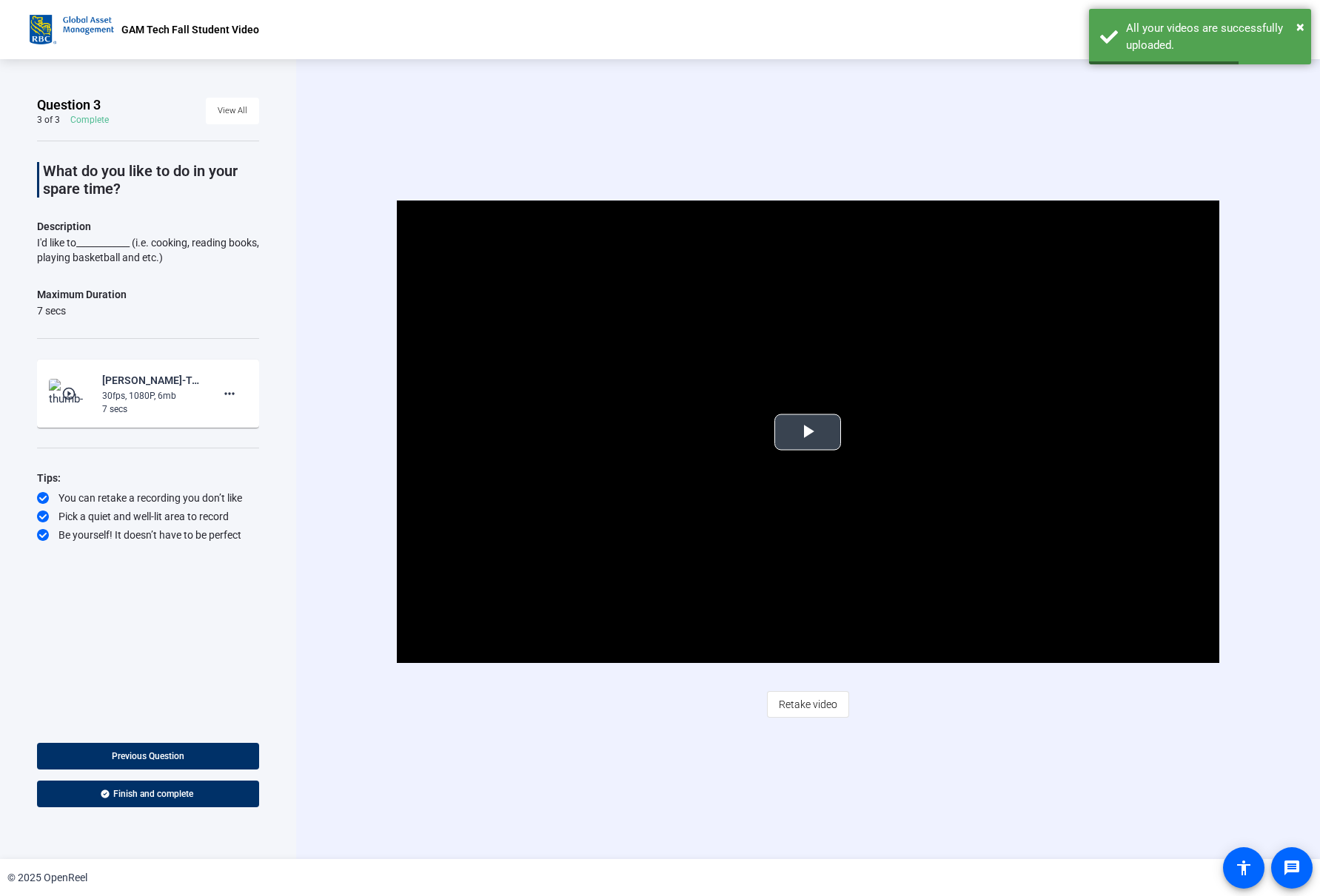
click at [807, 433] on span "Video Player" at bounding box center [807, 433] width 0 height 0
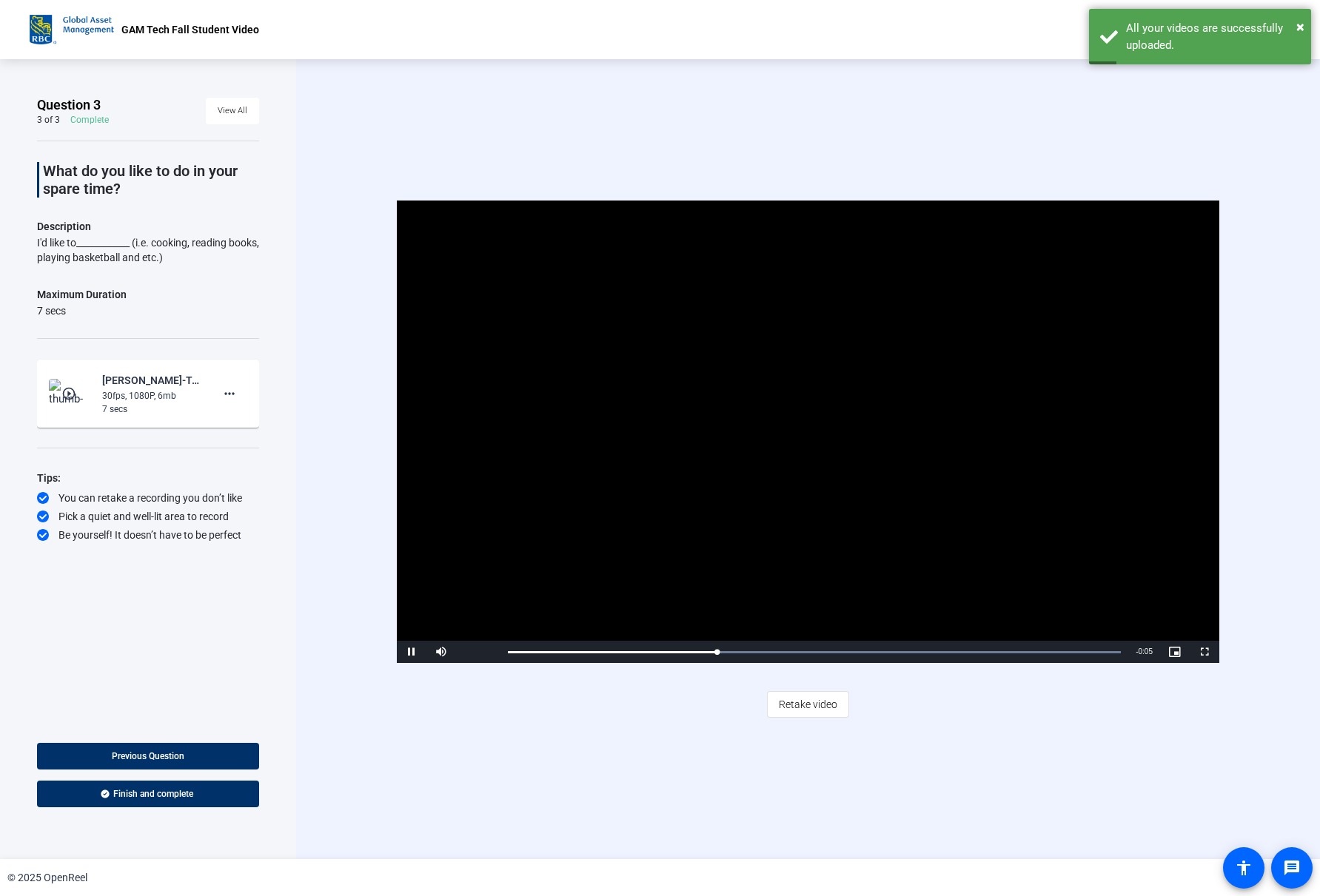
click at [768, 470] on video "Video Player" at bounding box center [807, 432] width 822 height 463
click at [789, 700] on span "Retake video" at bounding box center [808, 705] width 58 height 28
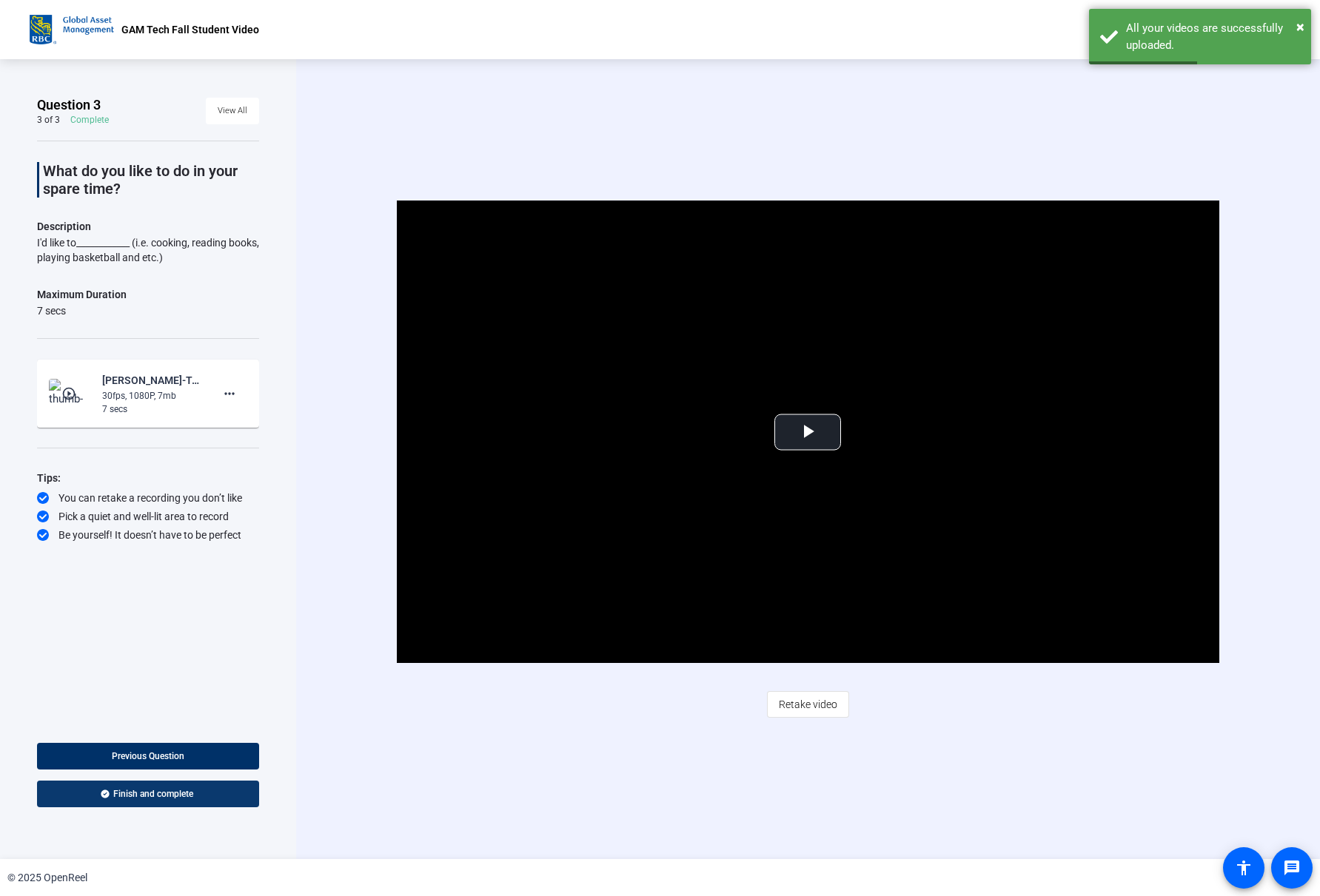
click at [108, 801] on span at bounding box center [148, 794] width 222 height 35
